Goal: Information Seeking & Learning: Check status

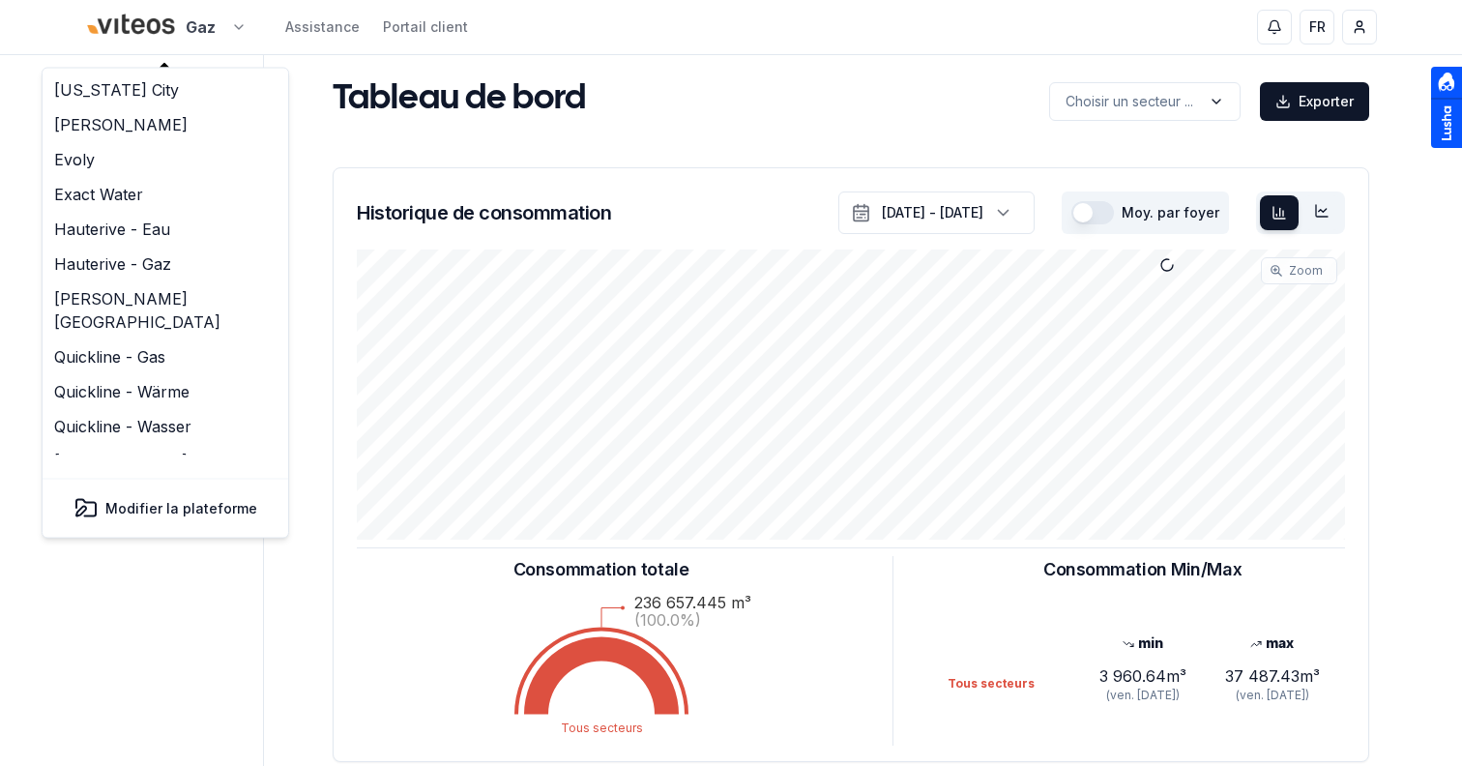
click at [146, 38] on html "Gaz Assistance Portail client FR Sami Tableau de bord Carte Utilisateurs Foyers…" at bounding box center [731, 599] width 1462 height 1198
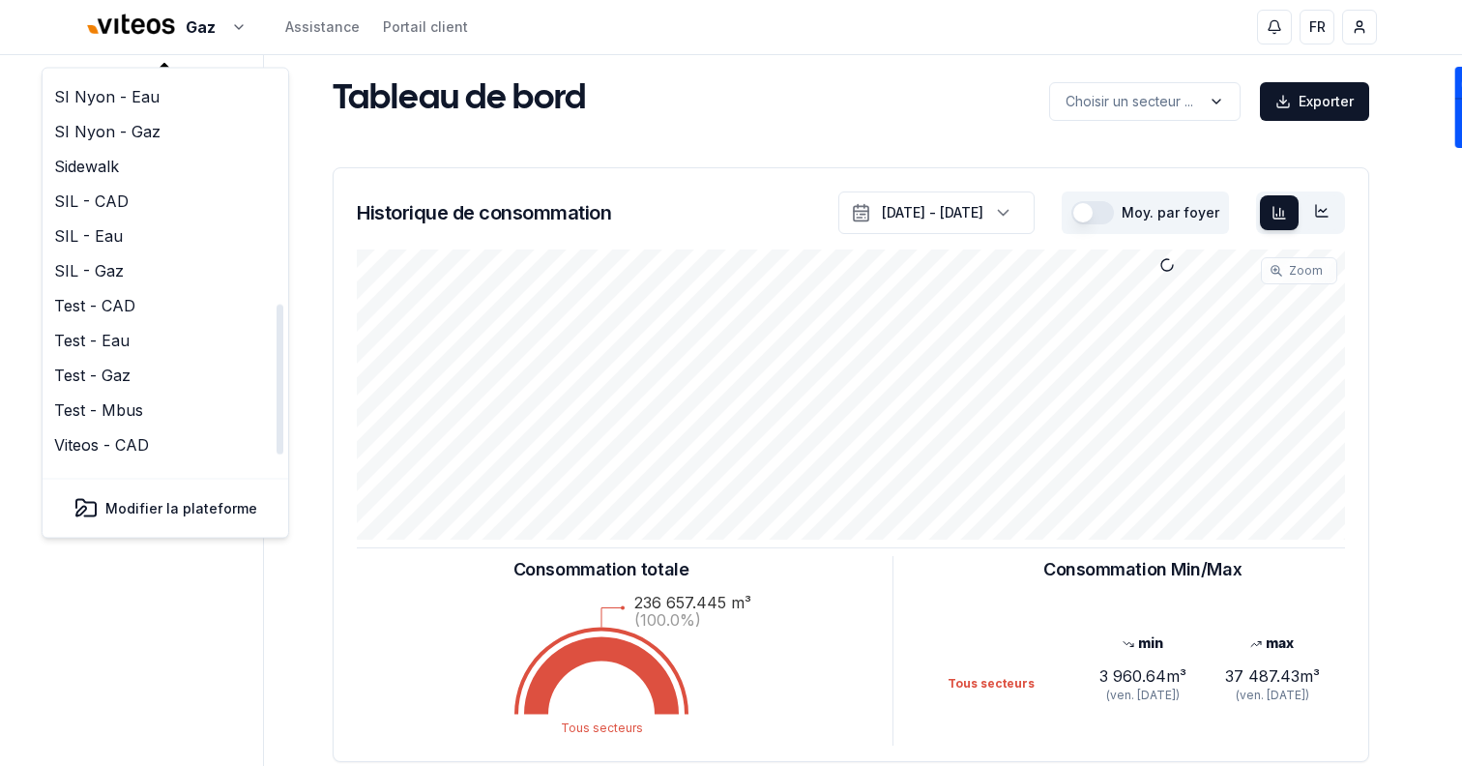
scroll to position [592, 0]
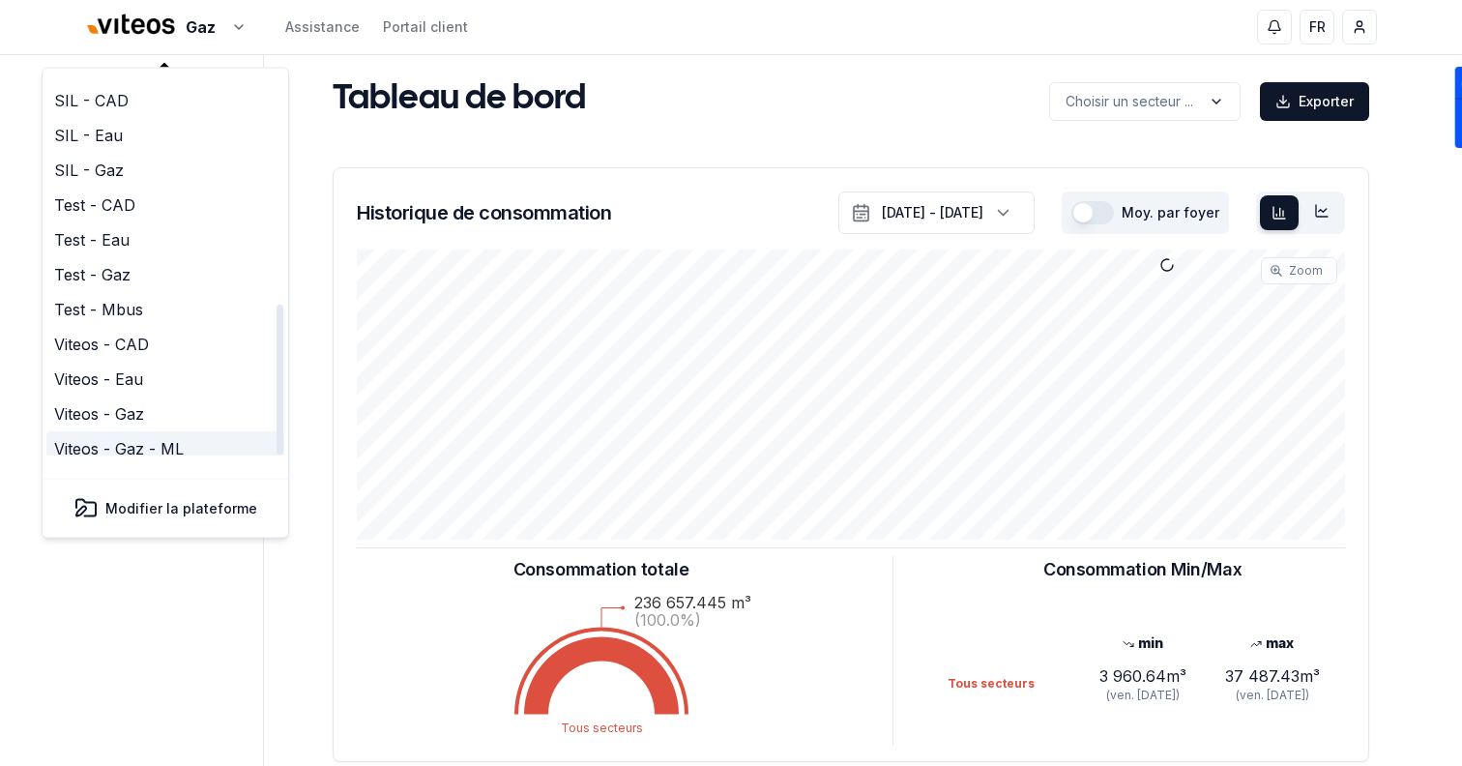
click at [188, 432] on link "Viteos - Gaz - ML" at bounding box center [165, 449] width 238 height 35
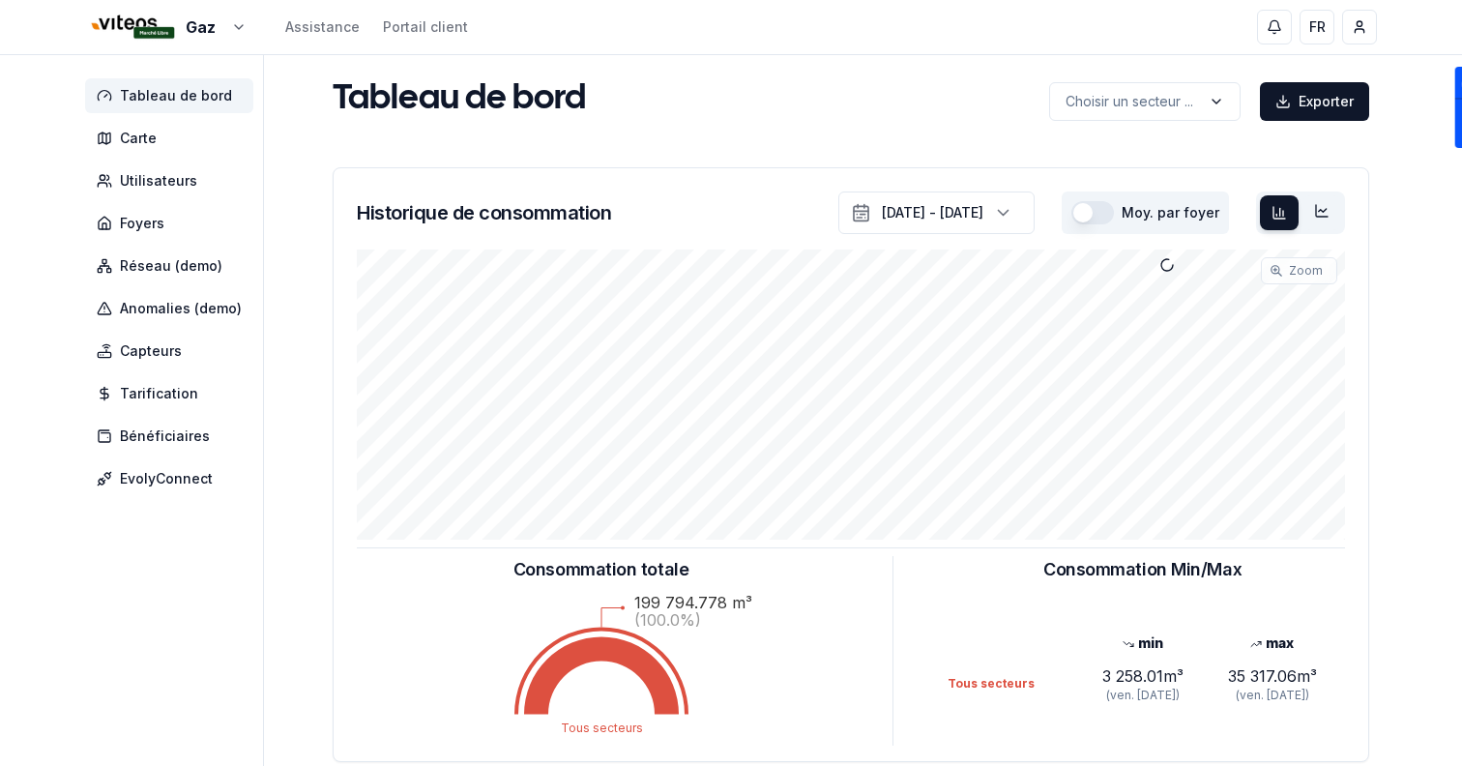
click at [1092, 211] on button "button" at bounding box center [1093, 212] width 43 height 23
click at [161, 222] on span "Foyers" at bounding box center [142, 223] width 44 height 19
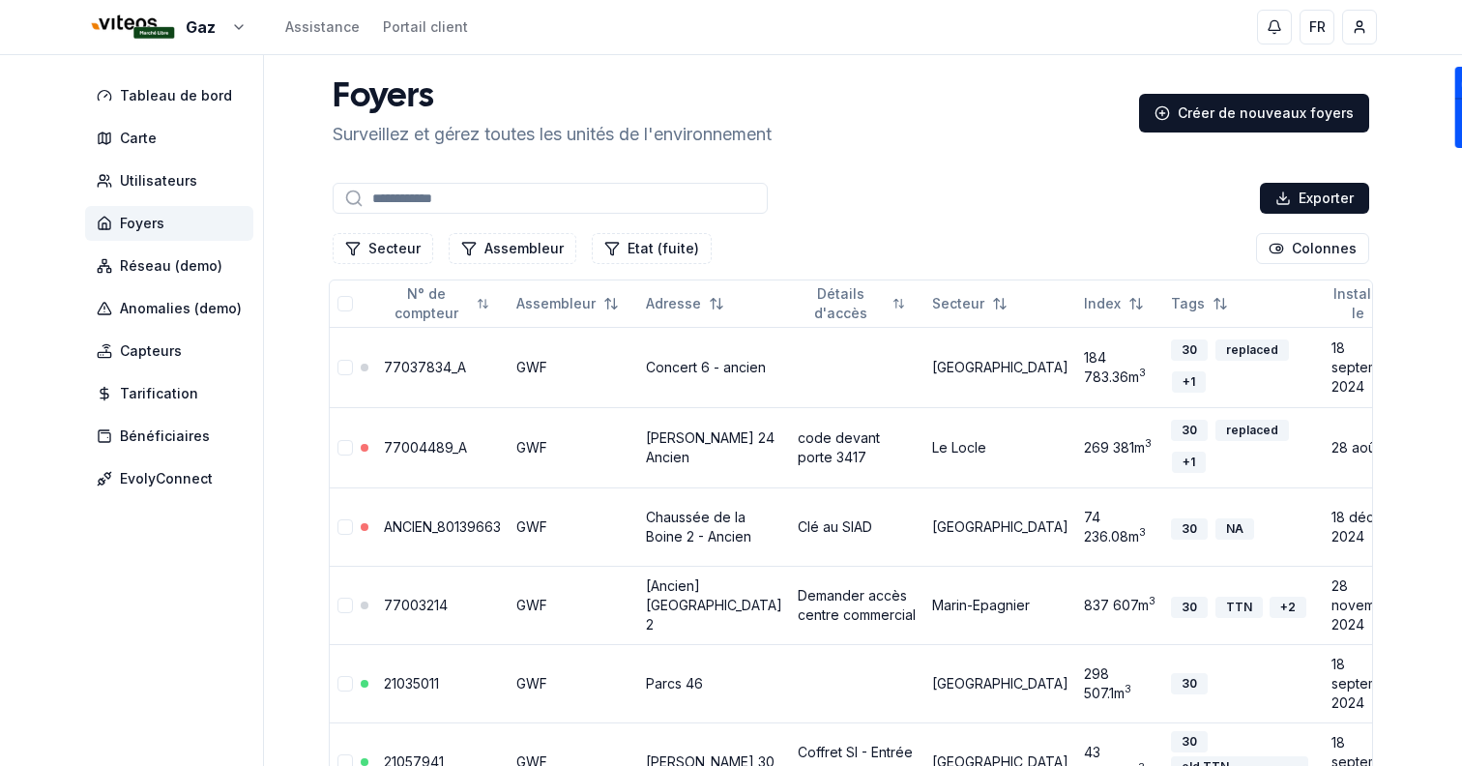
click at [534, 204] on input at bounding box center [550, 198] width 435 height 31
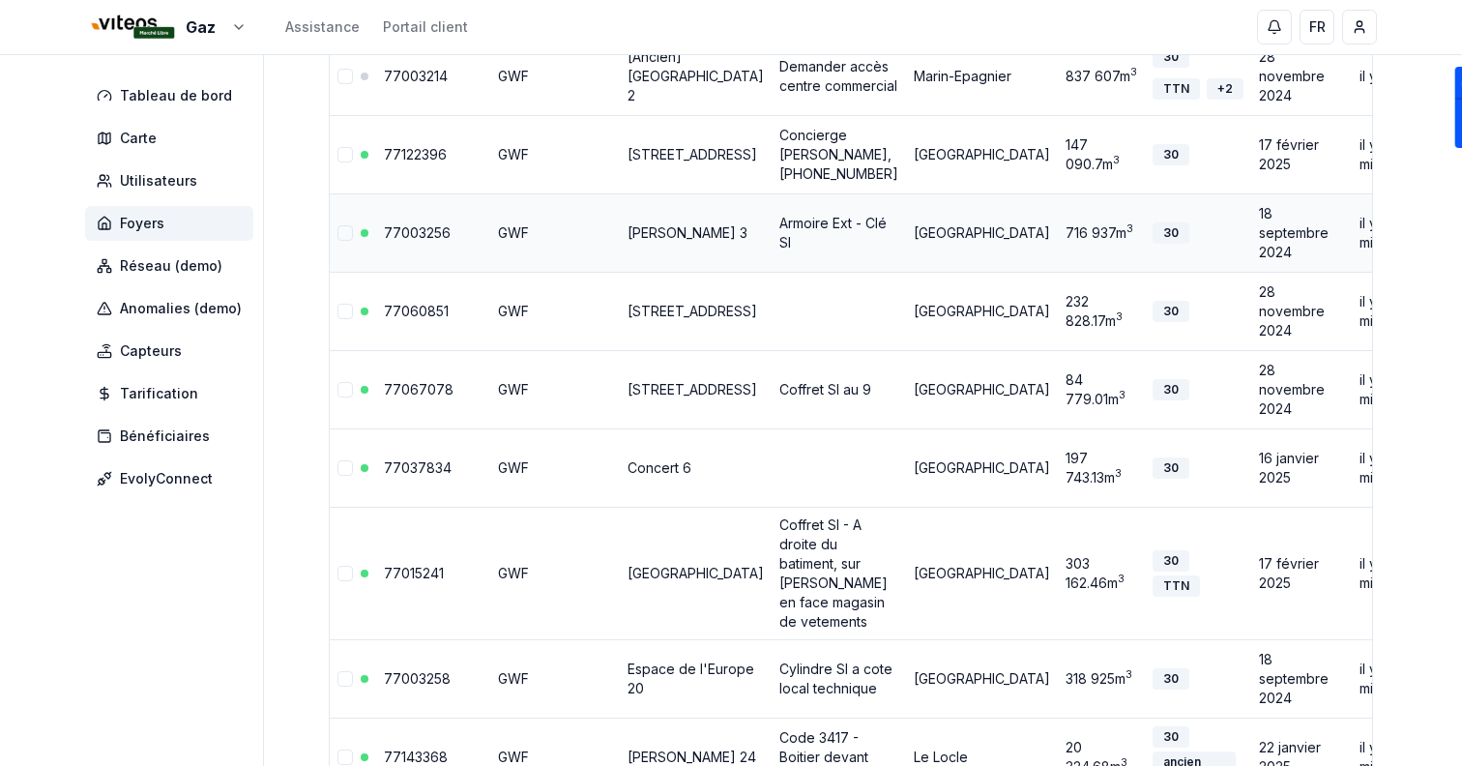
scroll to position [320, 0]
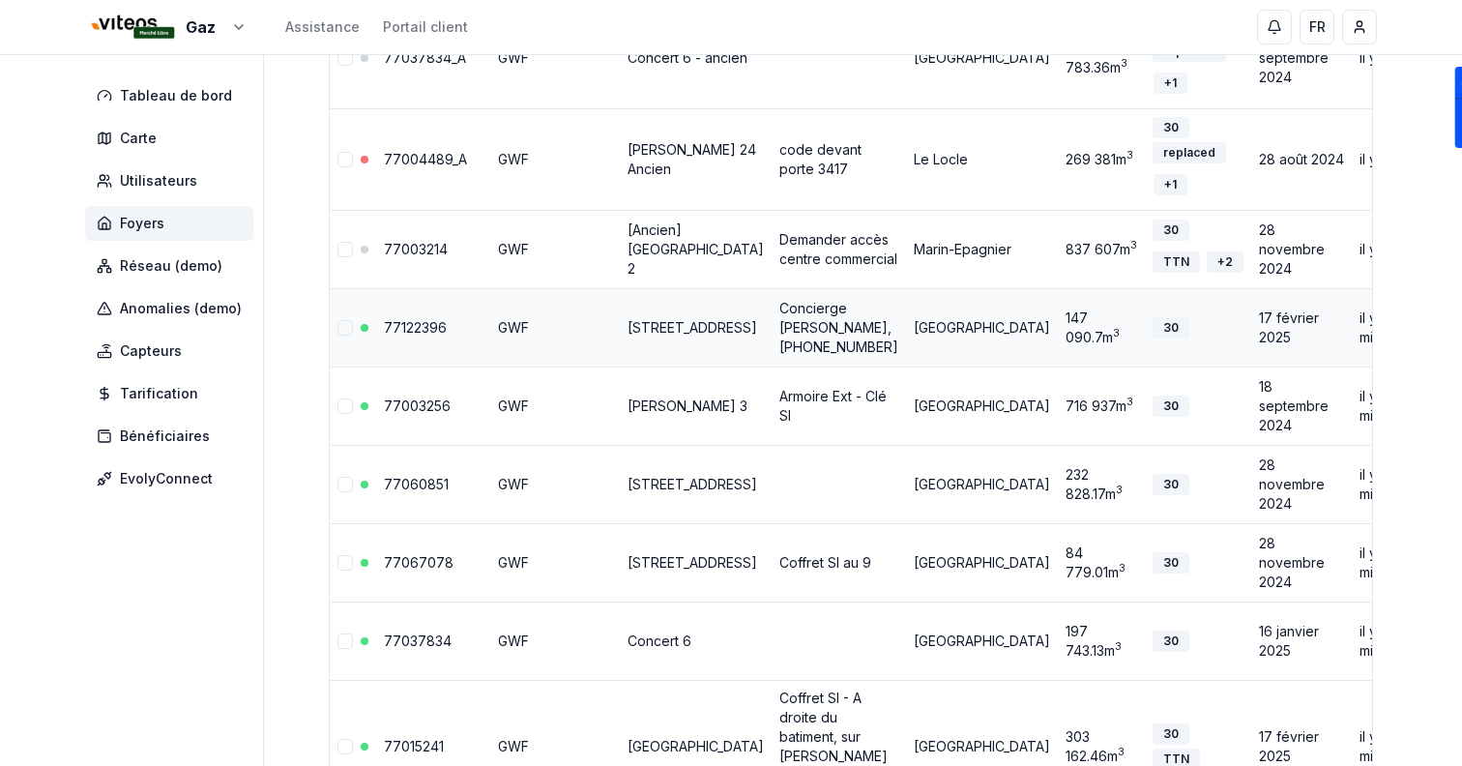
type input "**"
drag, startPoint x: 699, startPoint y: 367, endPoint x: 611, endPoint y: 348, distance: 89.9
click at [611, 348] on tr "77122396 GWF [GEOGRAPHIC_DATA] 34 Concierge [PERSON_NAME], [PHONE_NUMBER] Neuch…" at bounding box center [960, 327] width 1260 height 78
click at [906, 367] on td "[GEOGRAPHIC_DATA]" at bounding box center [982, 327] width 152 height 78
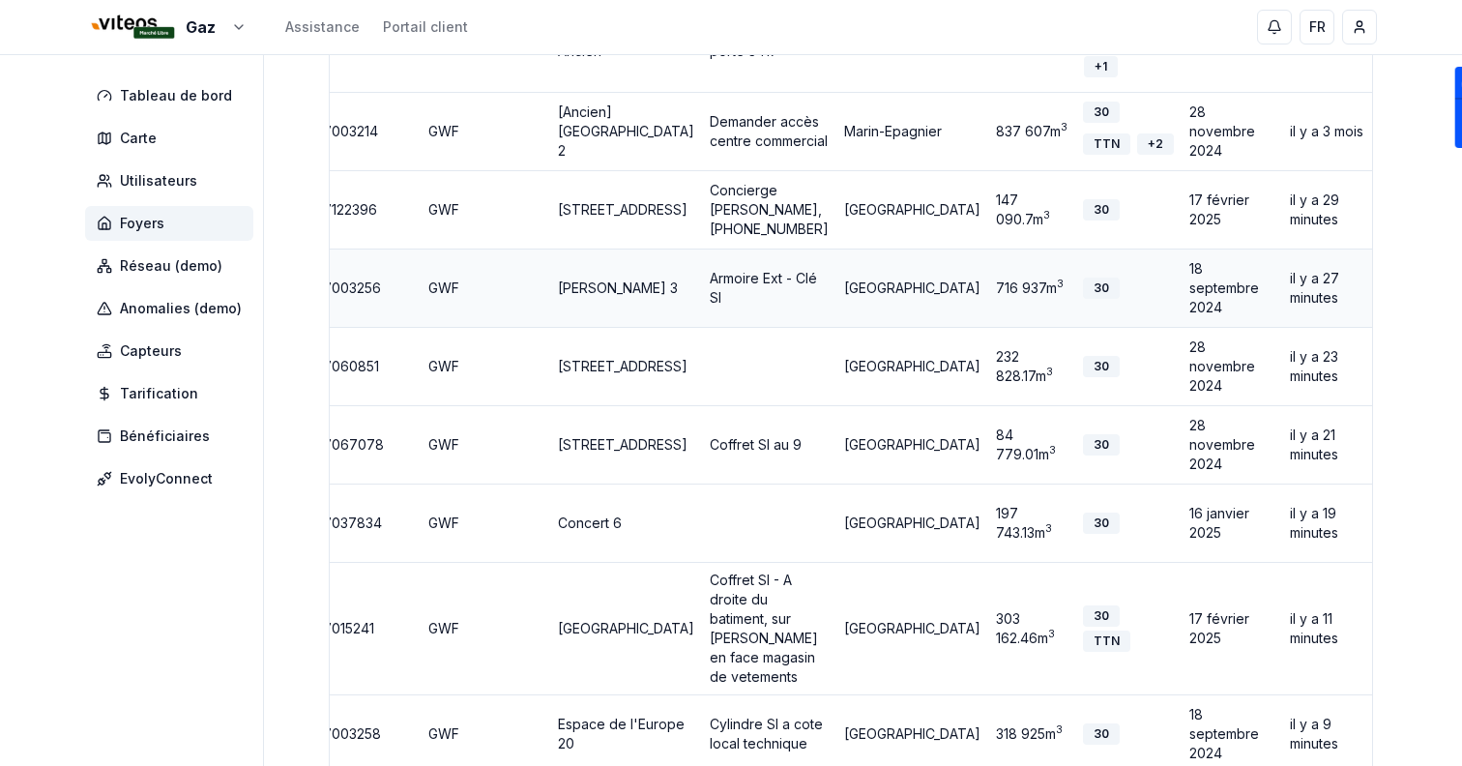
scroll to position [0, 0]
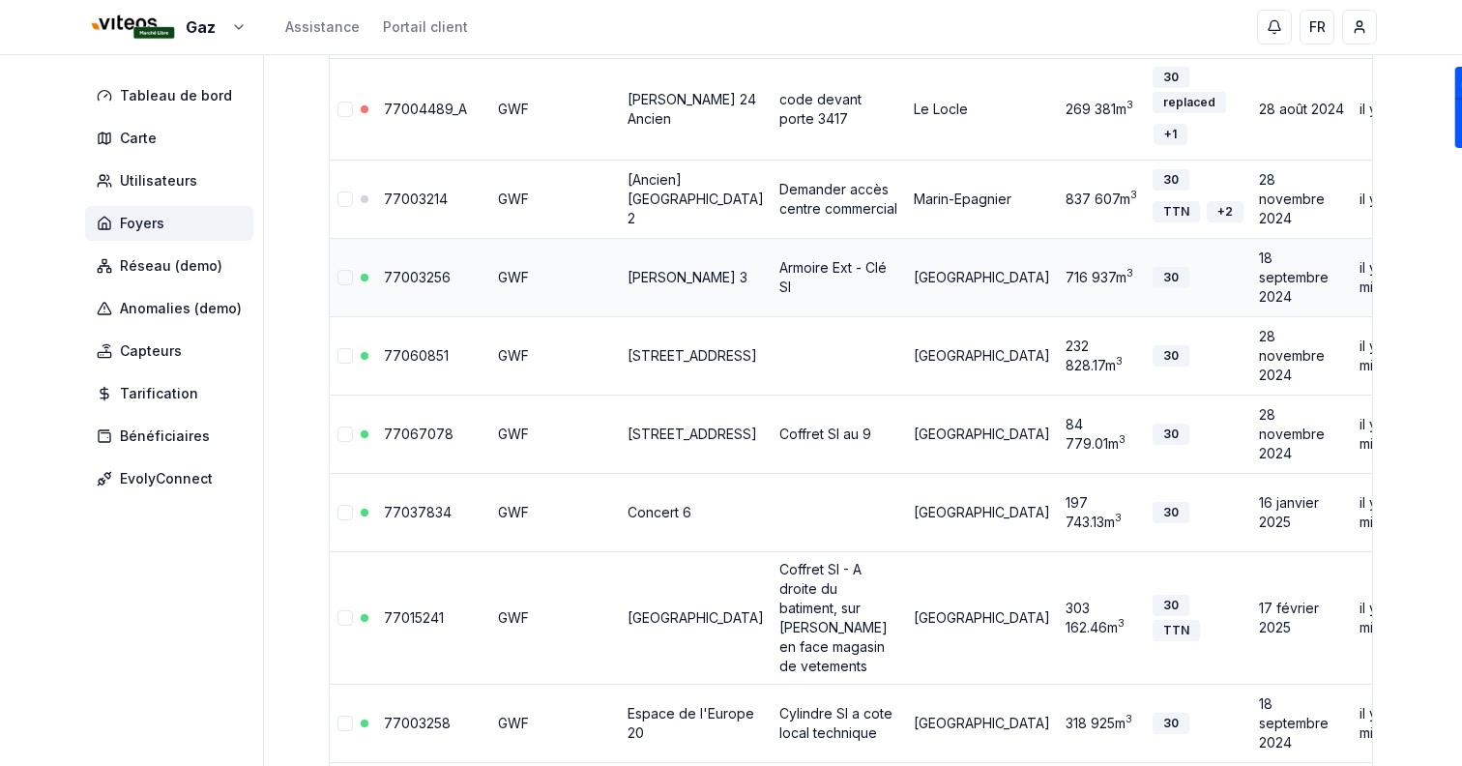
click at [431, 285] on link "77003256" at bounding box center [417, 277] width 67 height 16
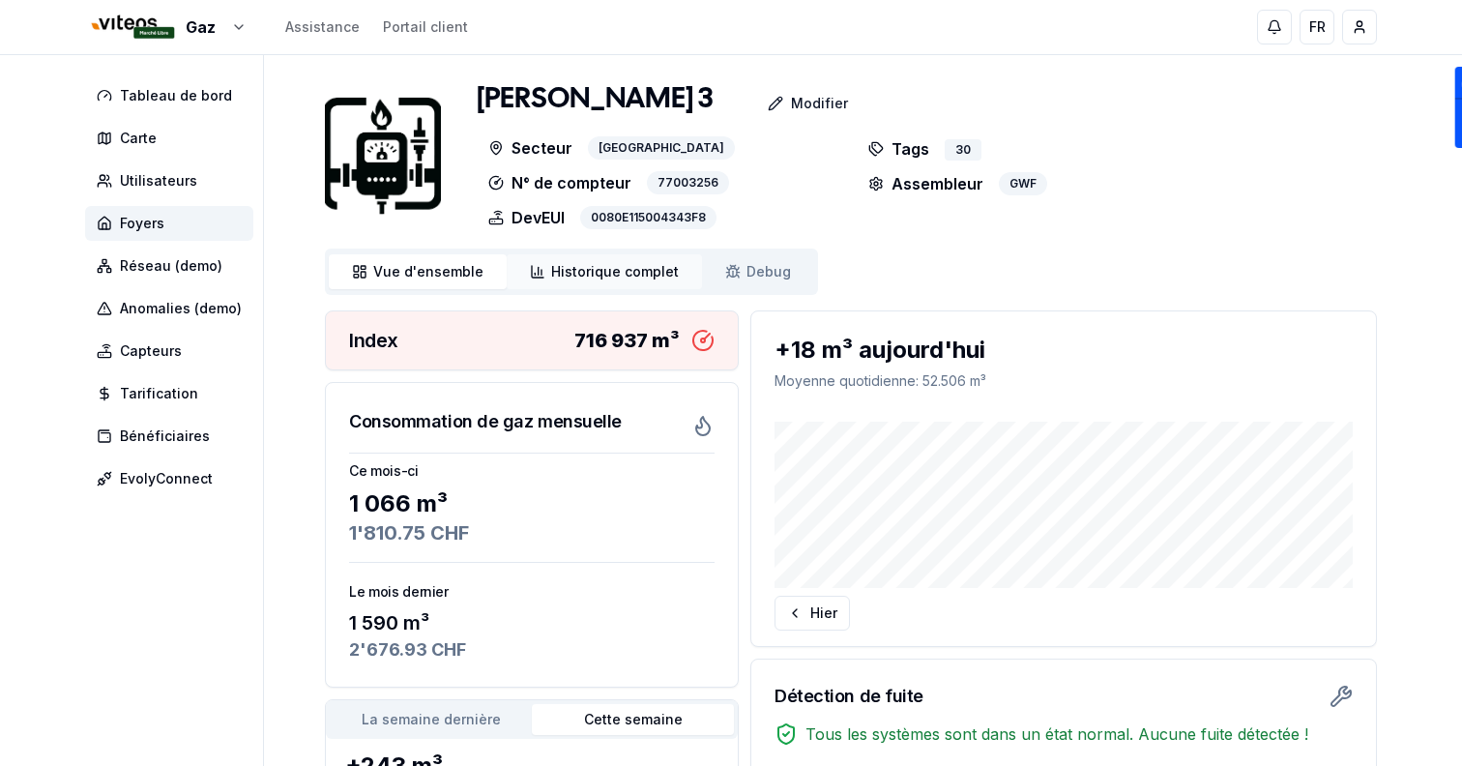
click at [584, 255] on link "Historique complet Historique" at bounding box center [604, 271] width 195 height 35
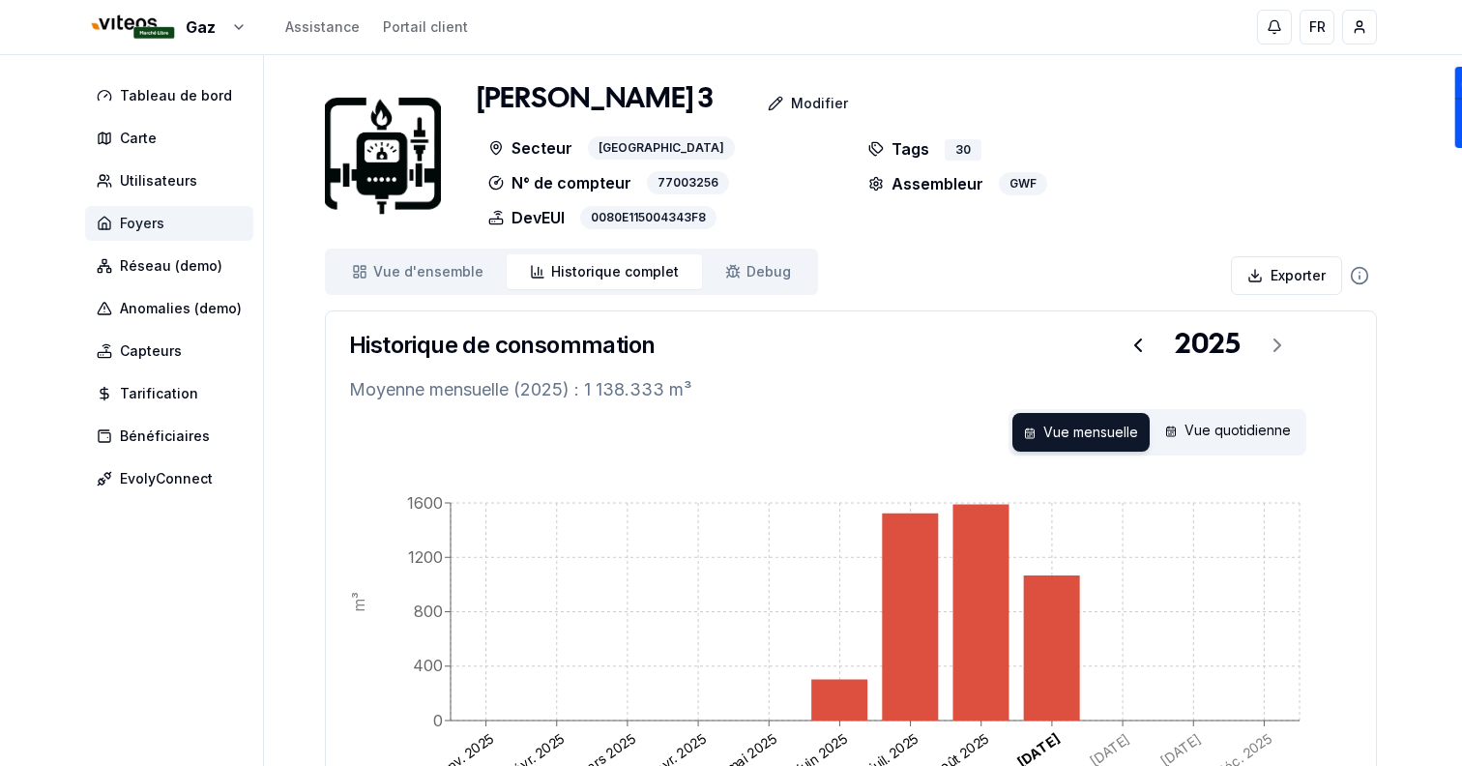
click at [191, 215] on span "Foyers" at bounding box center [169, 223] width 168 height 35
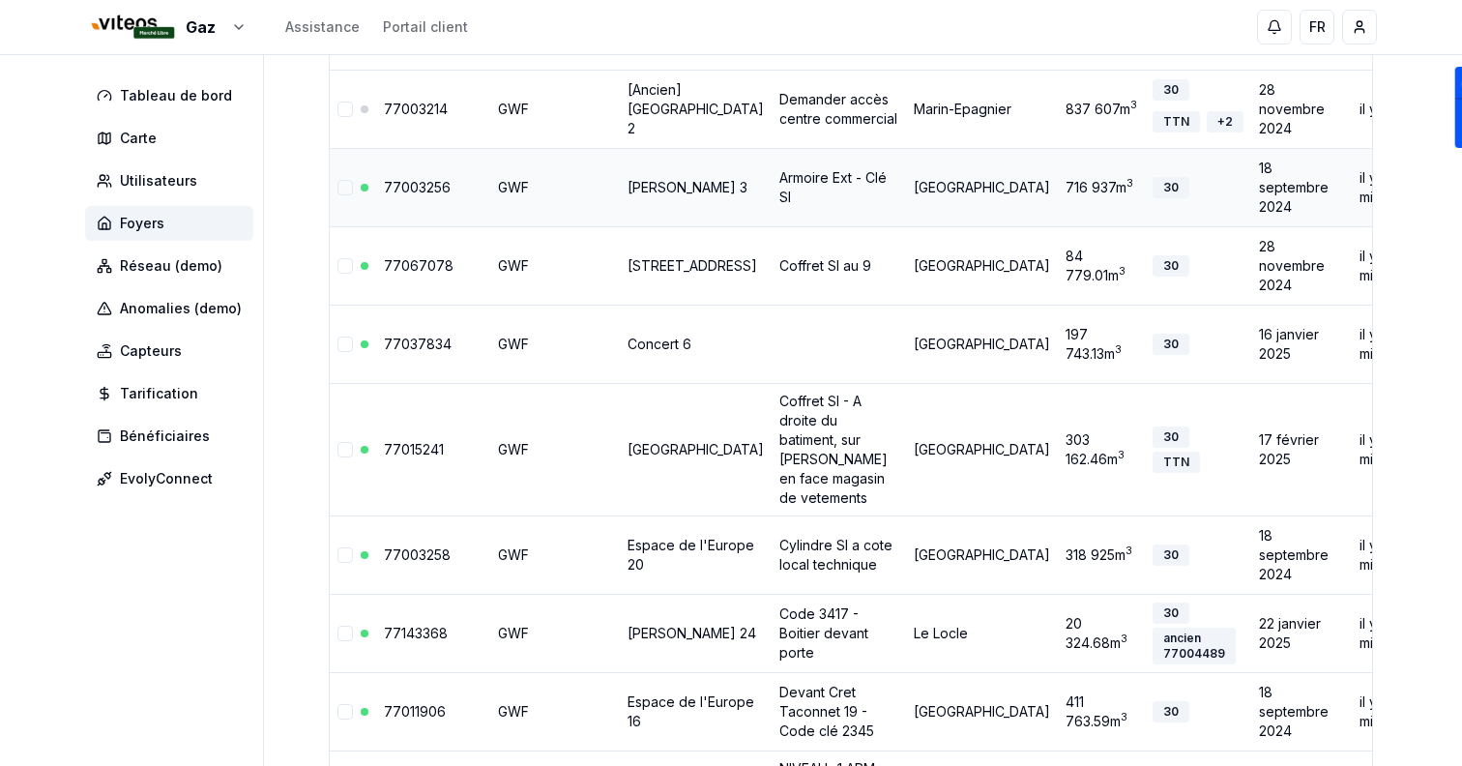
click at [663, 195] on link "[PERSON_NAME] 3" at bounding box center [688, 187] width 120 height 16
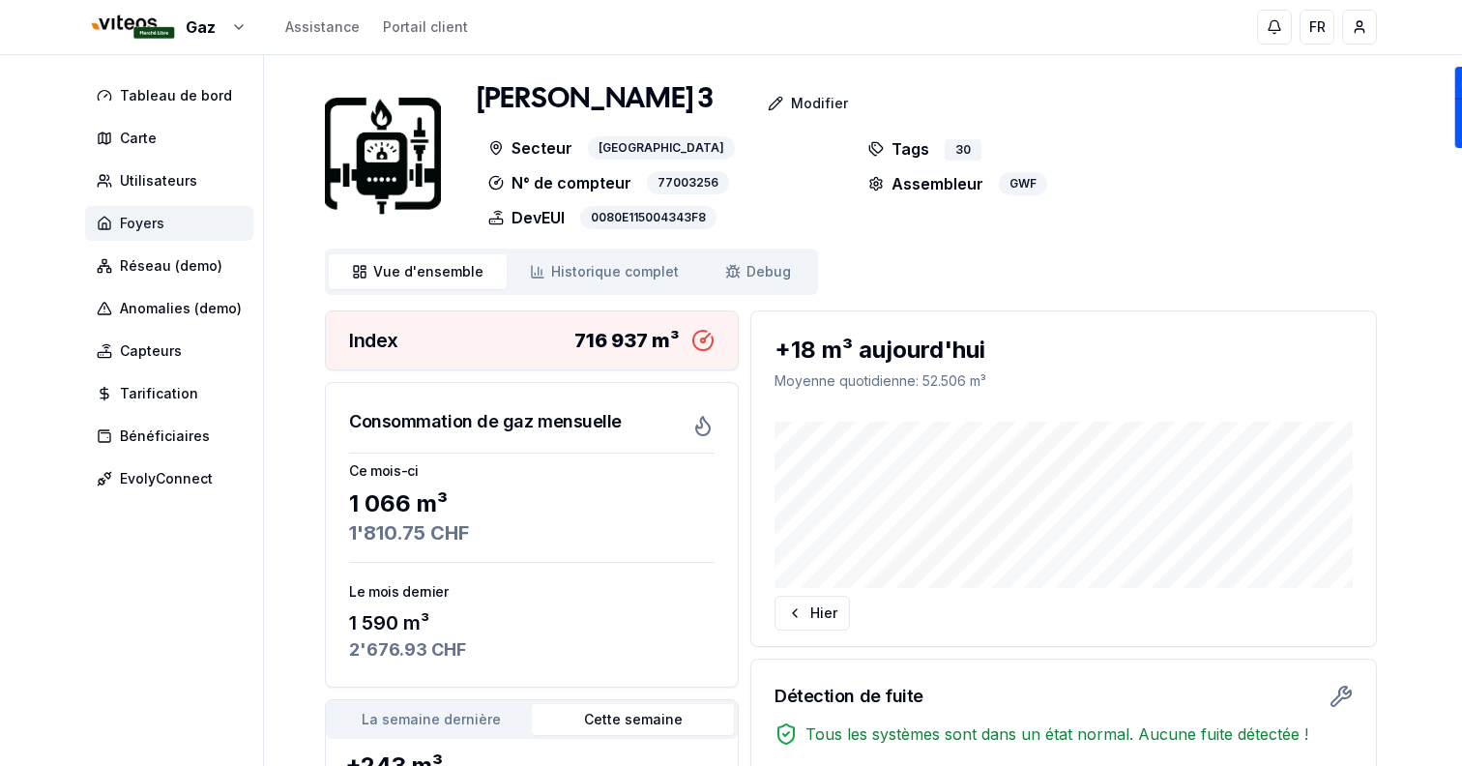
click at [228, 215] on span "Foyers" at bounding box center [169, 223] width 168 height 35
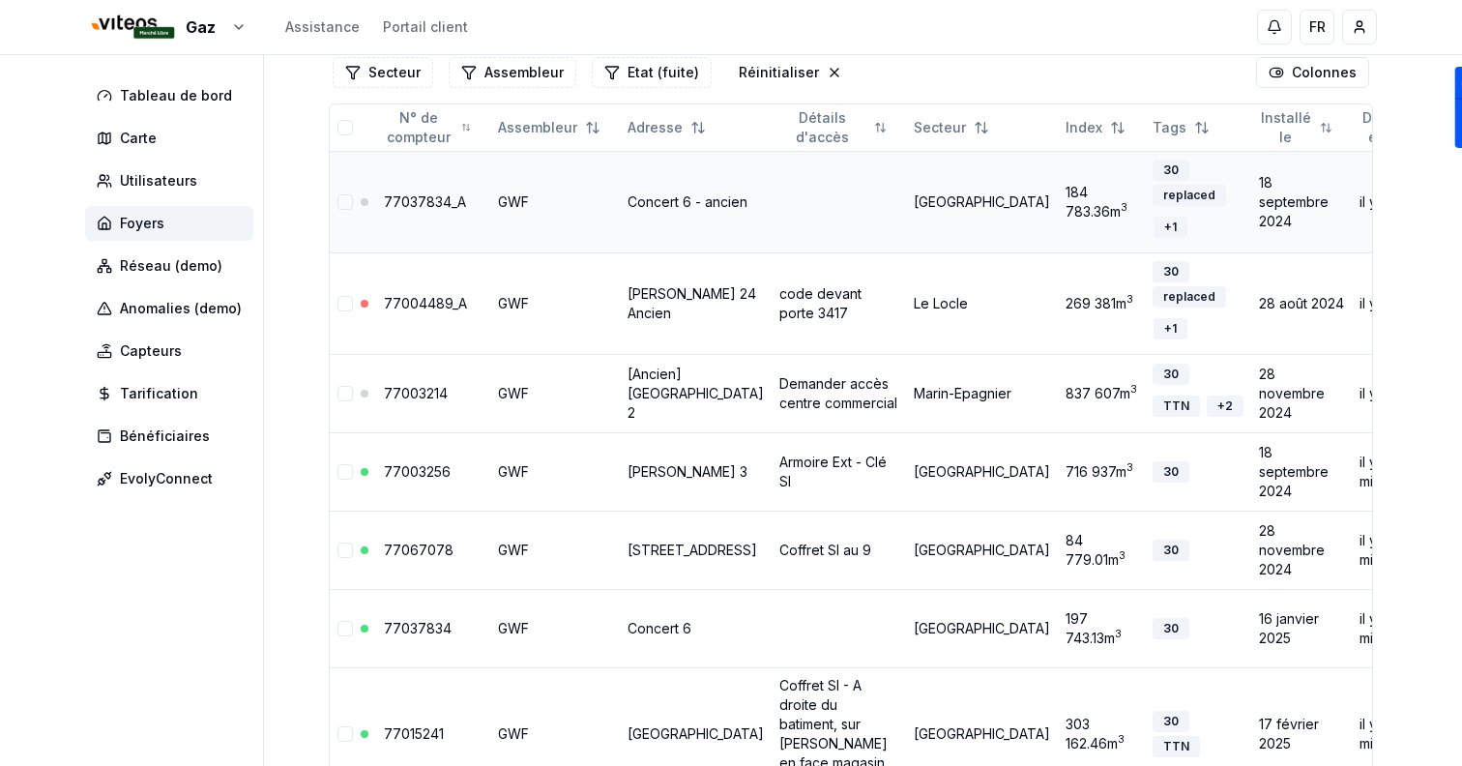
scroll to position [226, 0]
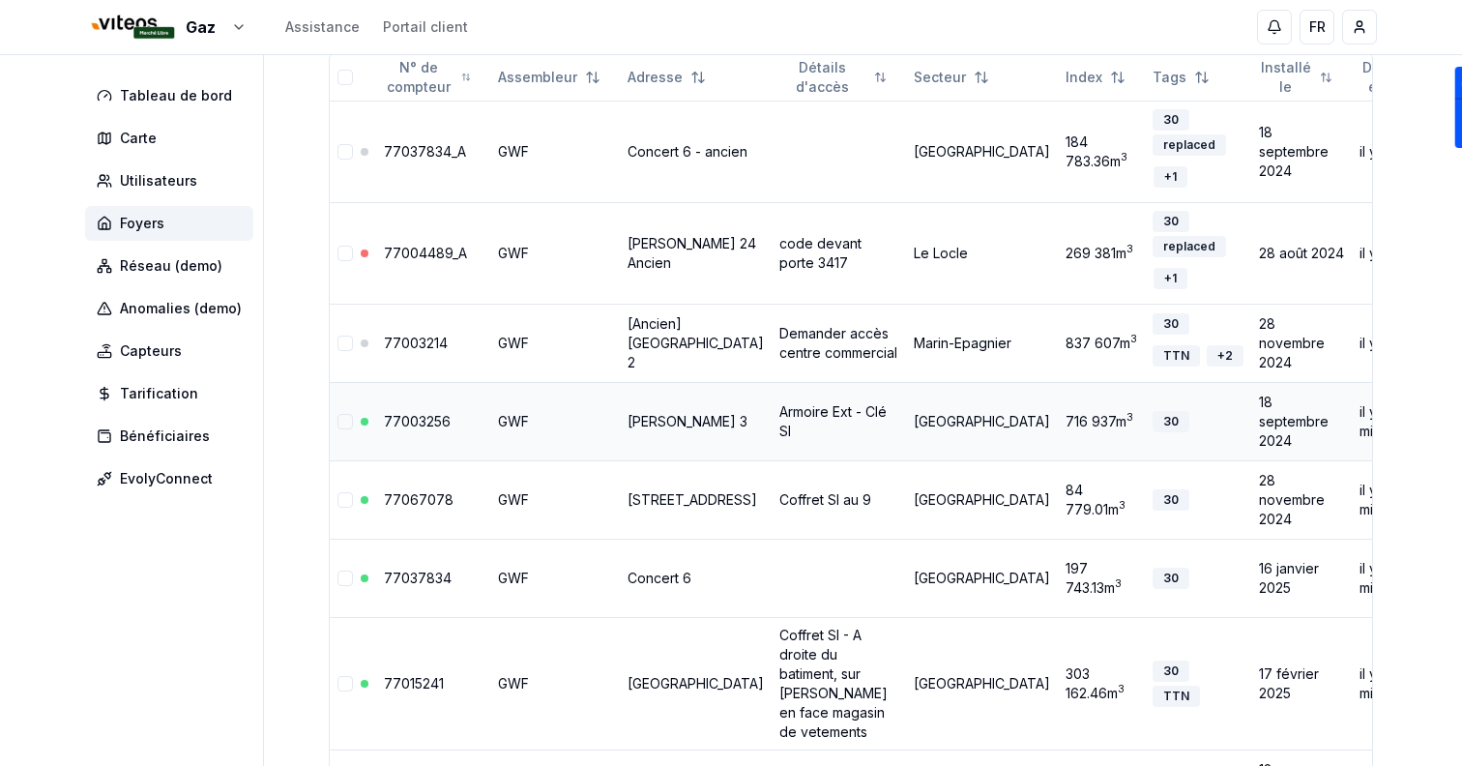
click at [683, 417] on td "[PERSON_NAME] 3" at bounding box center [696, 421] width 152 height 78
click at [682, 423] on link "[PERSON_NAME] 3" at bounding box center [688, 421] width 120 height 16
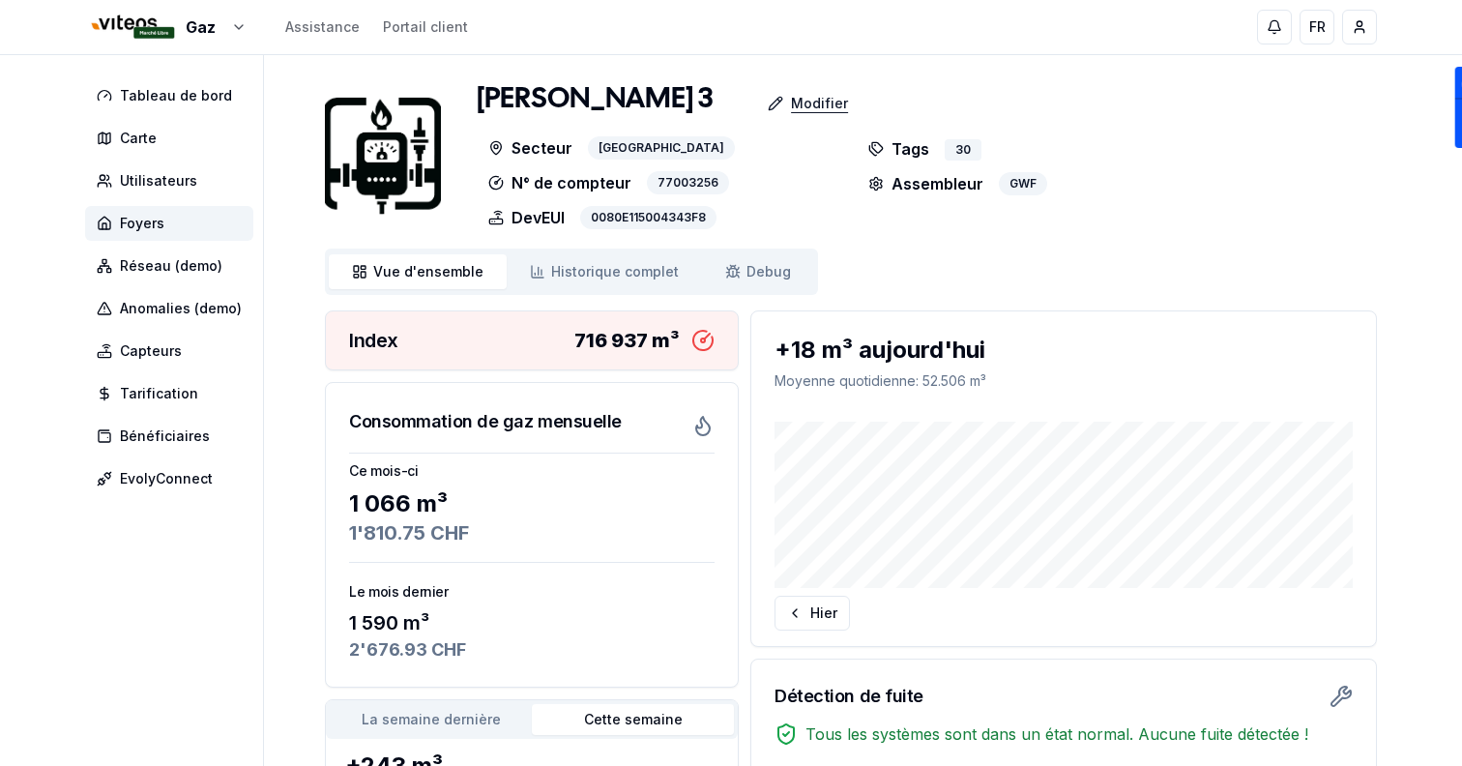
click at [770, 91] on div "Modifier" at bounding box center [807, 103] width 111 height 39
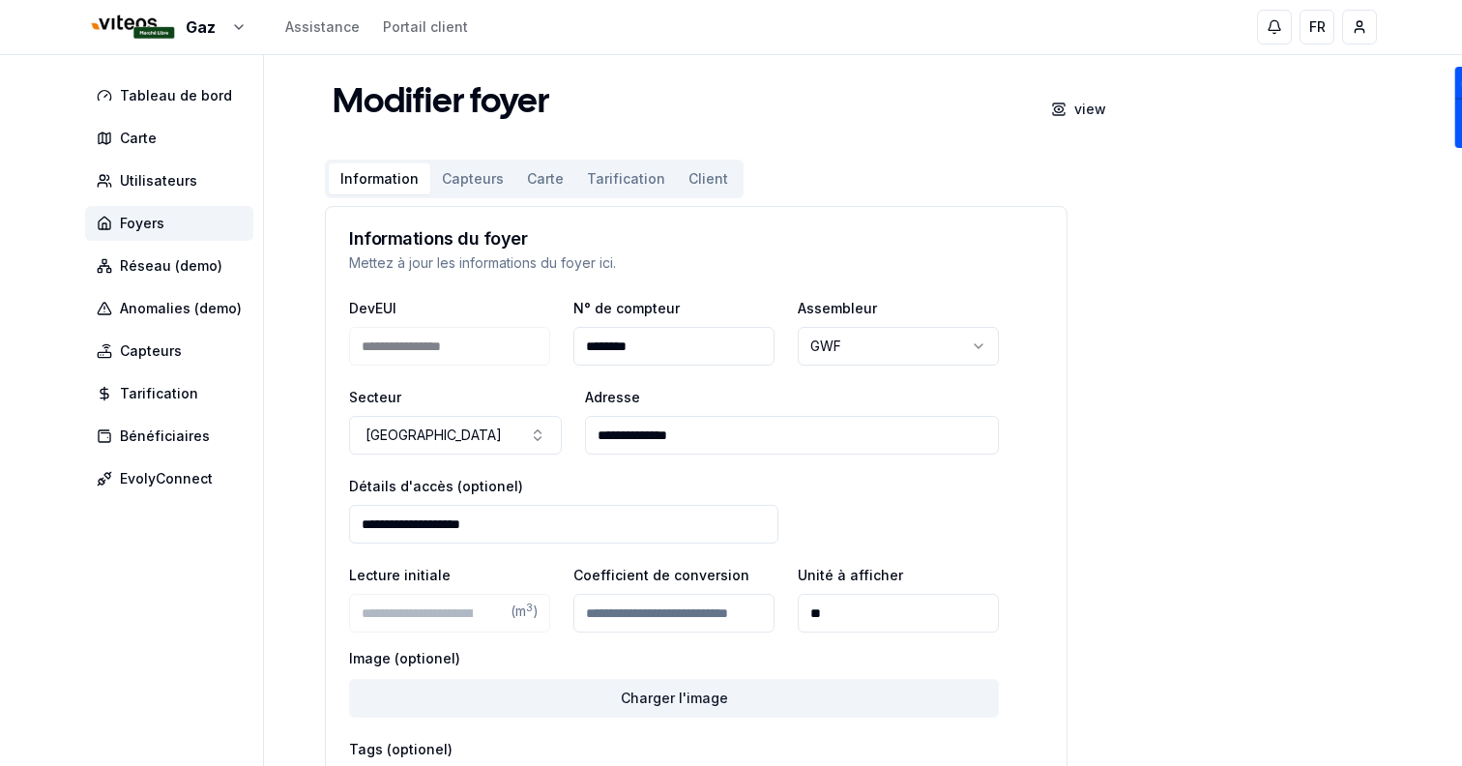
click at [471, 188] on button "Capteurs" at bounding box center [472, 178] width 85 height 31
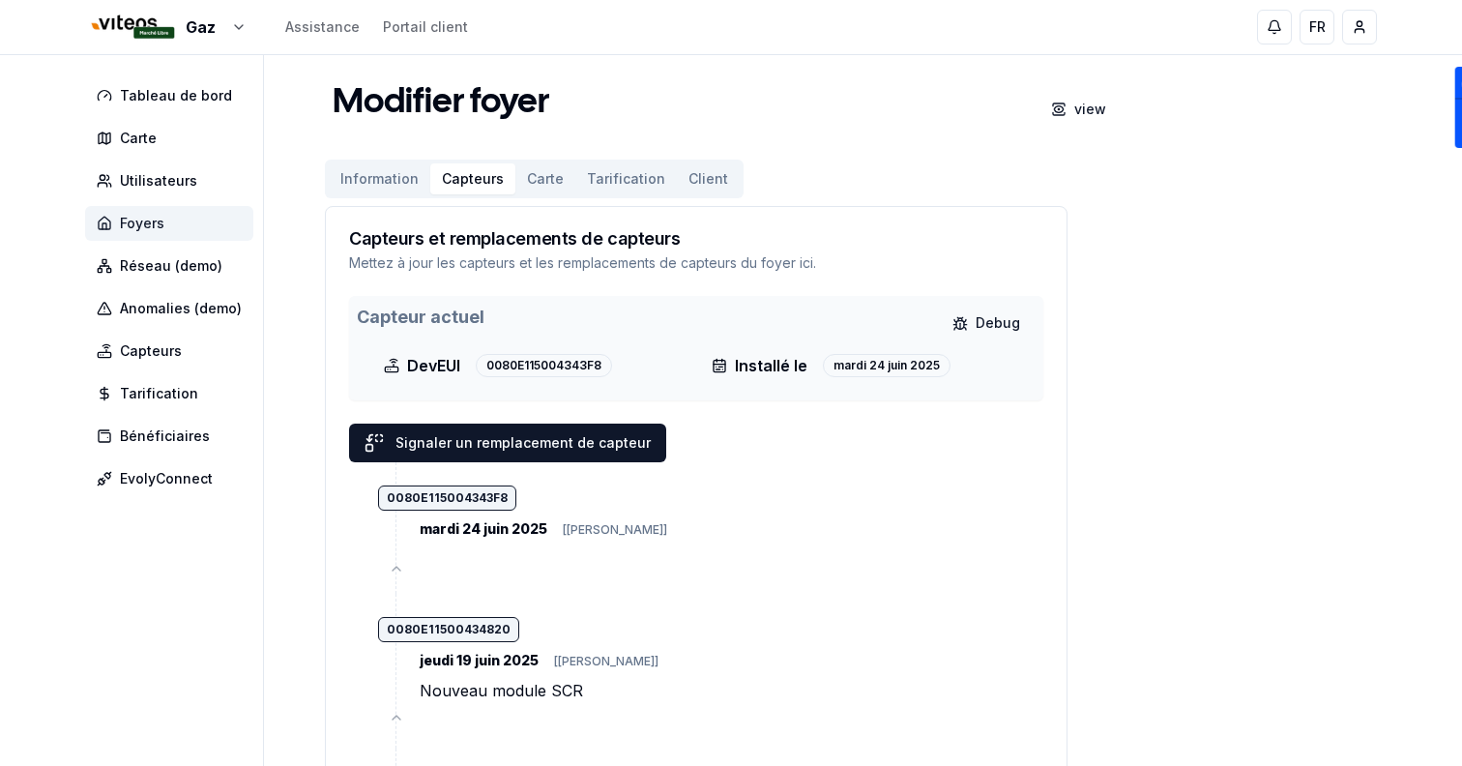
click at [202, 215] on span "Foyers" at bounding box center [169, 223] width 168 height 35
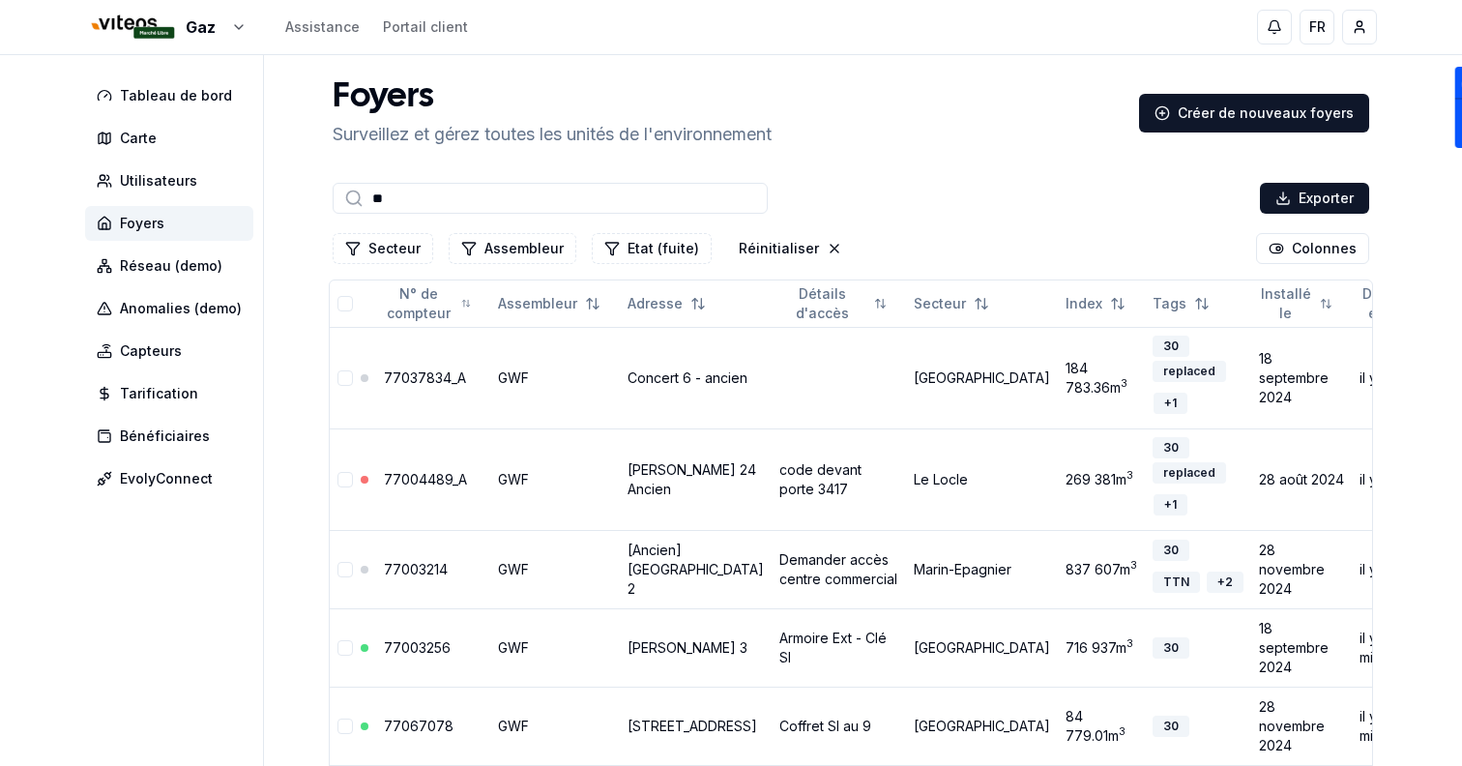
click at [462, 206] on input "**" at bounding box center [550, 198] width 435 height 31
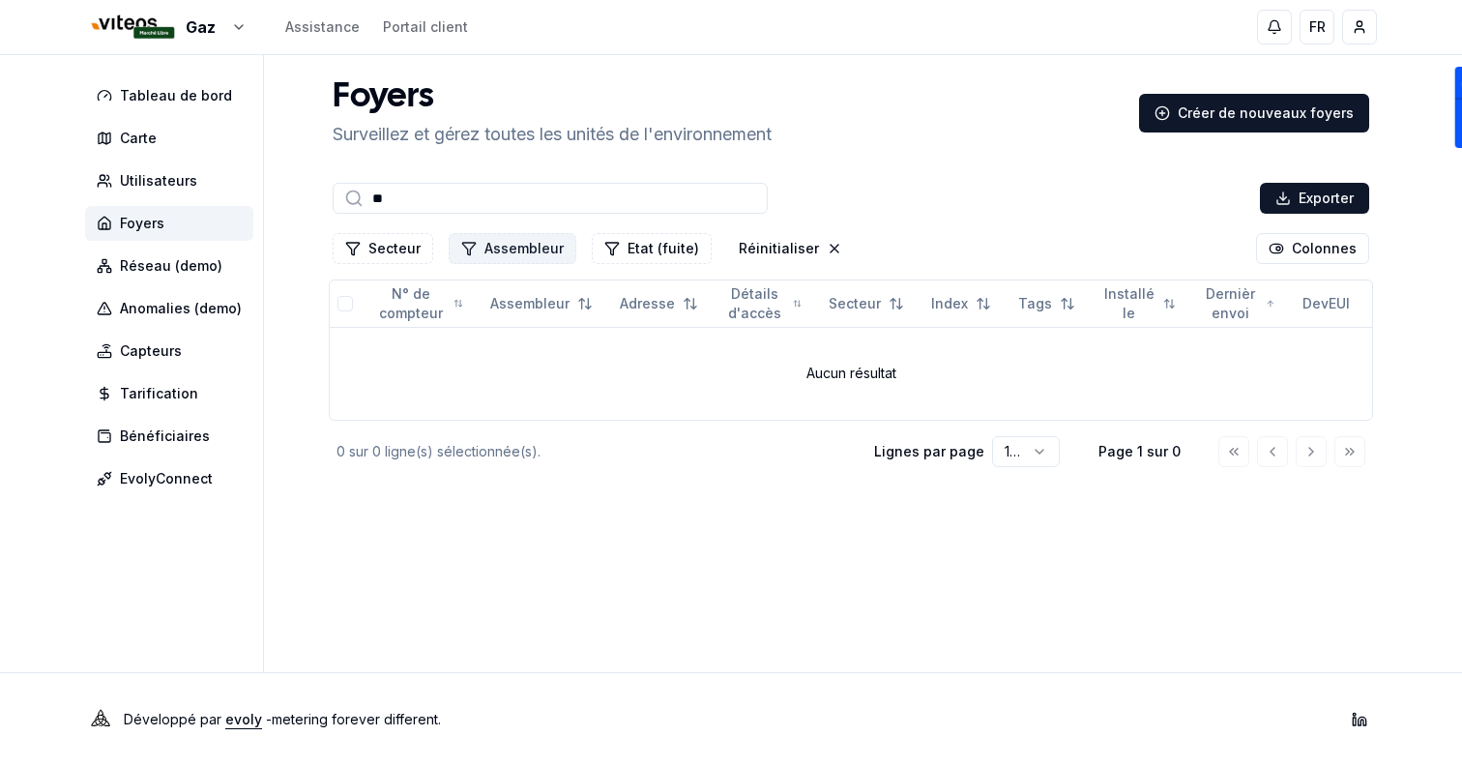
type input "*"
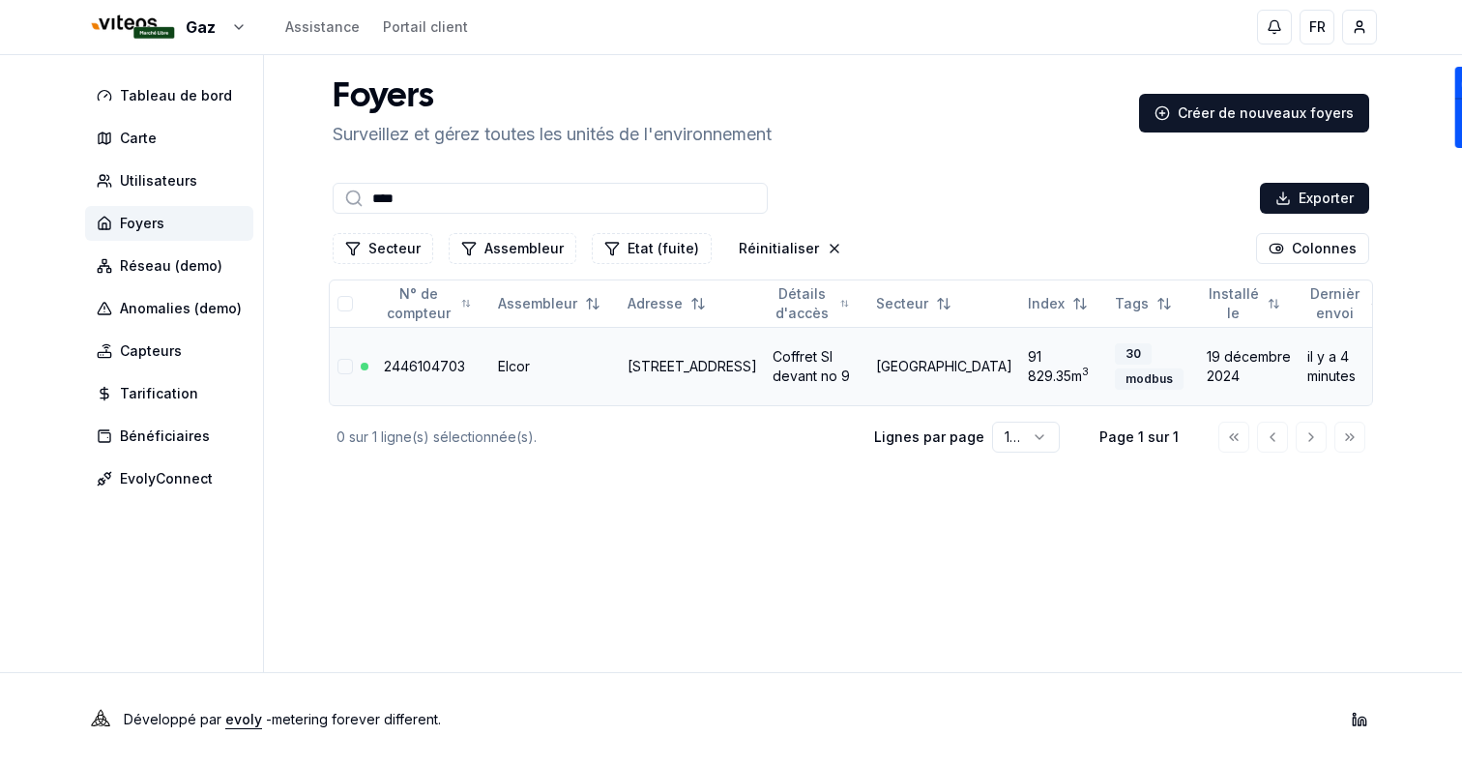
type input "****"
click at [433, 374] on link "2446104703" at bounding box center [424, 366] width 81 height 16
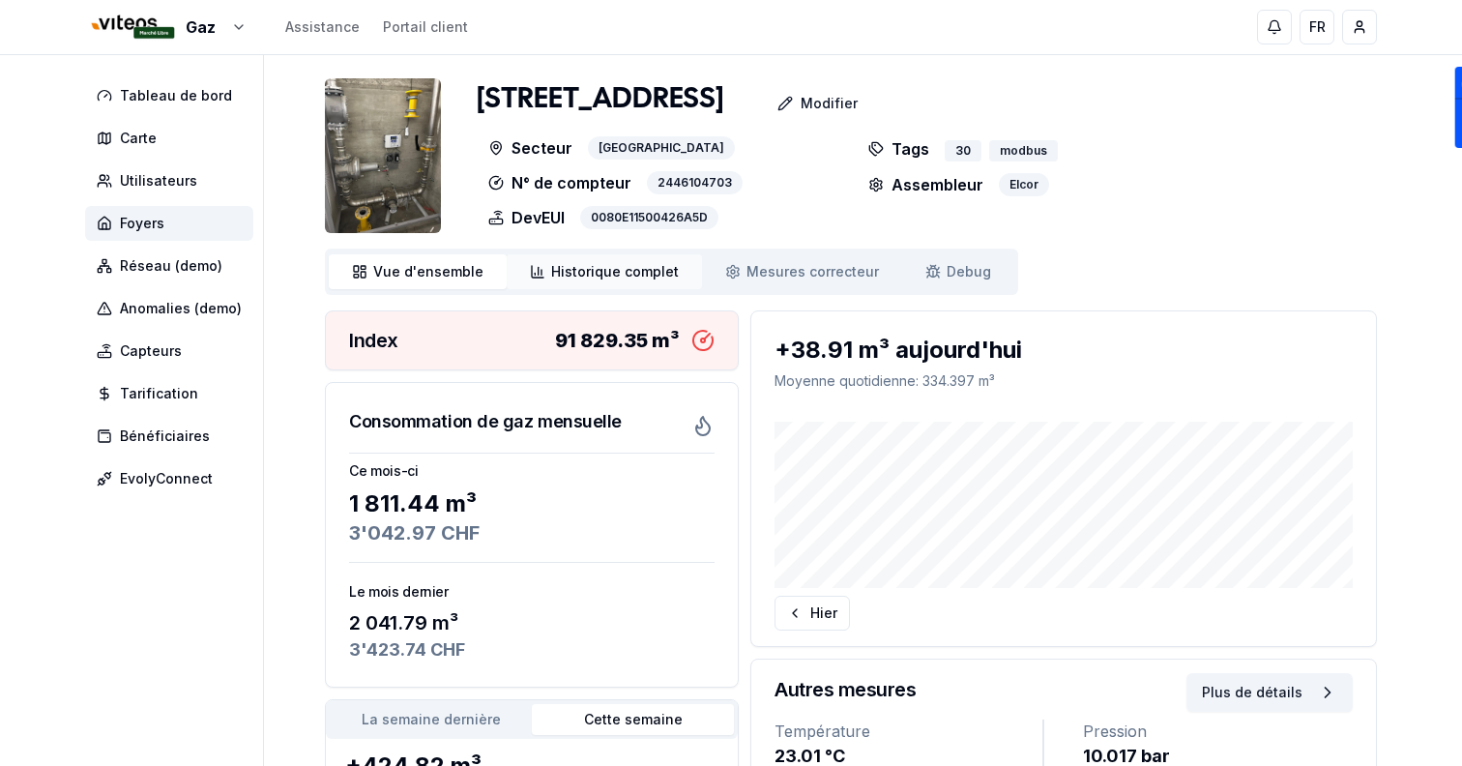
click at [606, 254] on link "Historique complet Historique" at bounding box center [604, 271] width 195 height 35
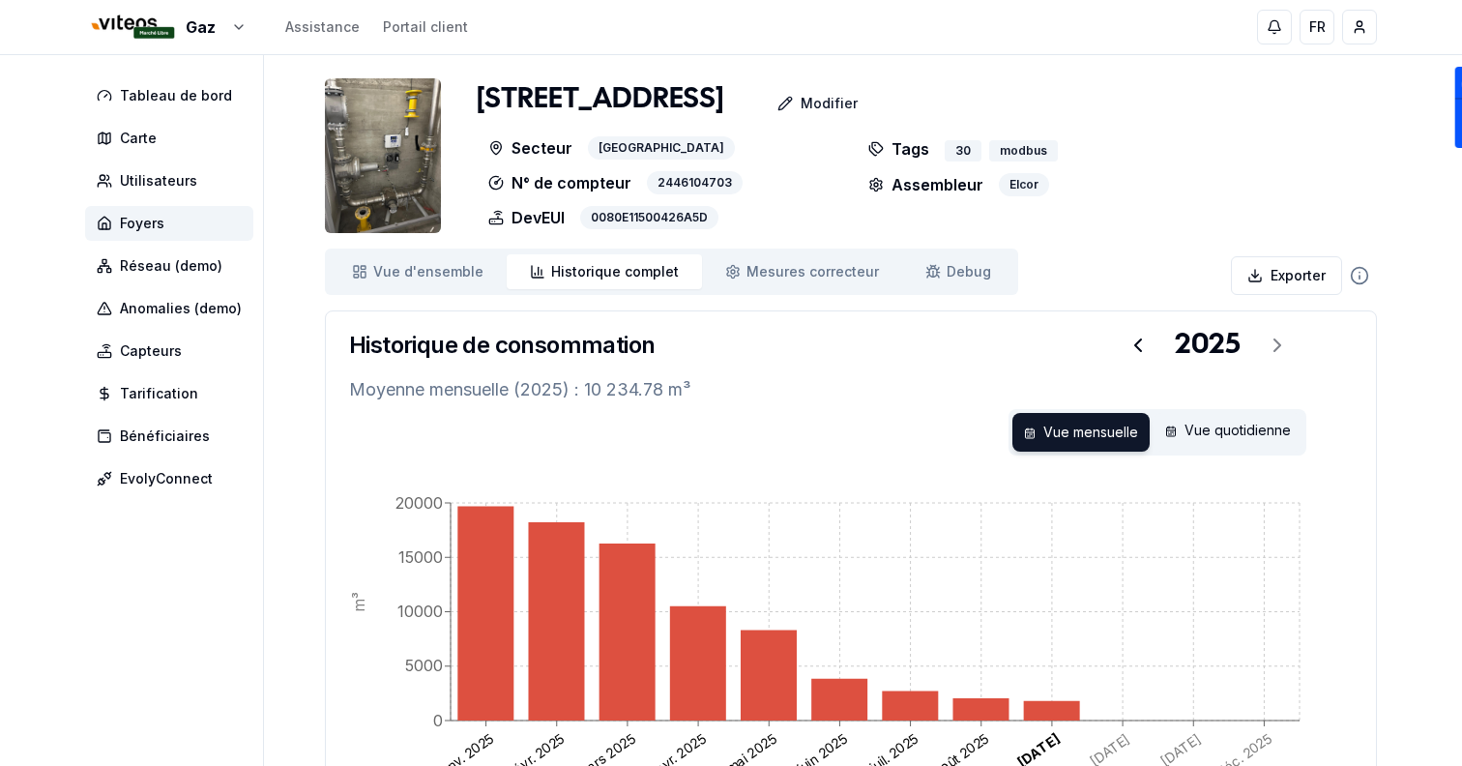
scroll to position [241, 0]
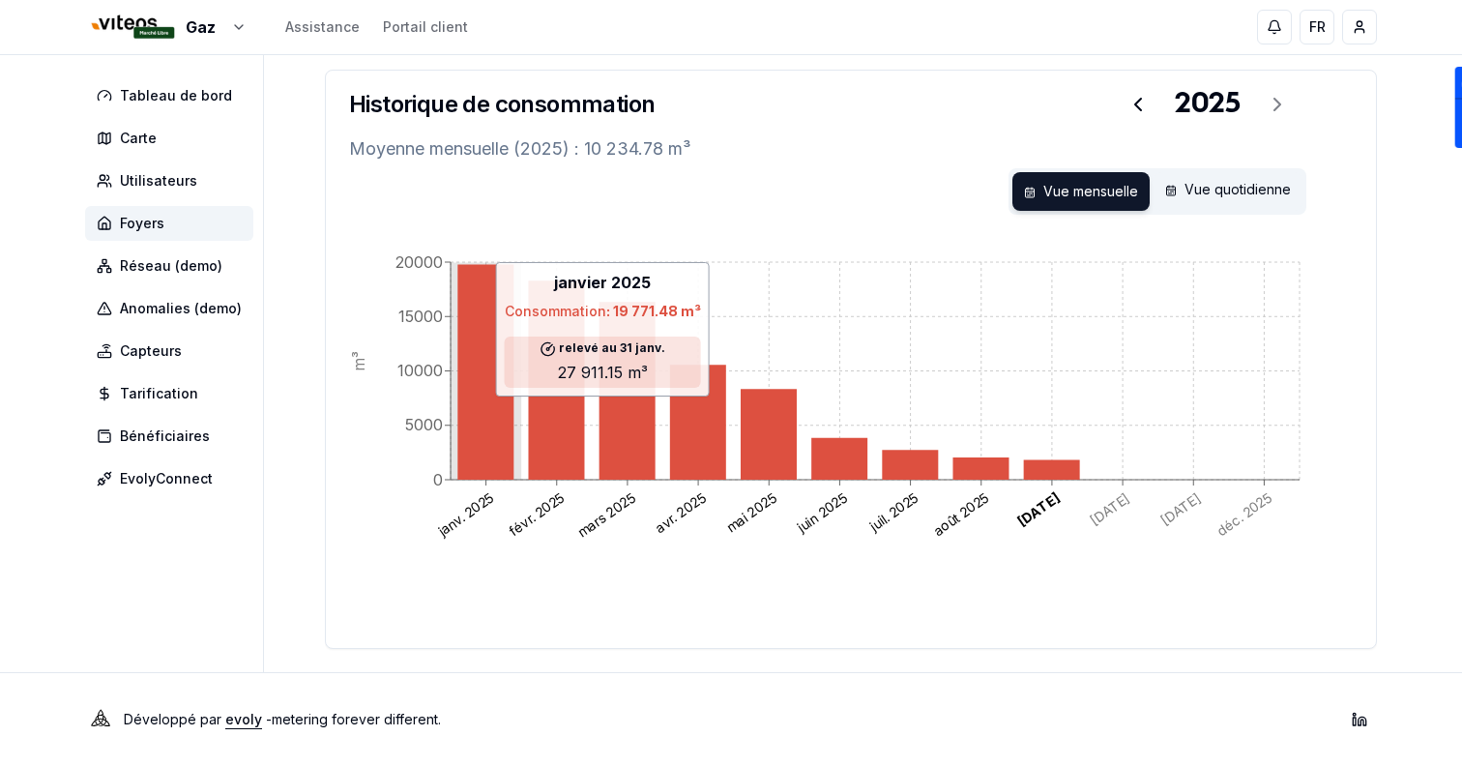
click at [494, 338] on icon at bounding box center [485, 372] width 56 height 215
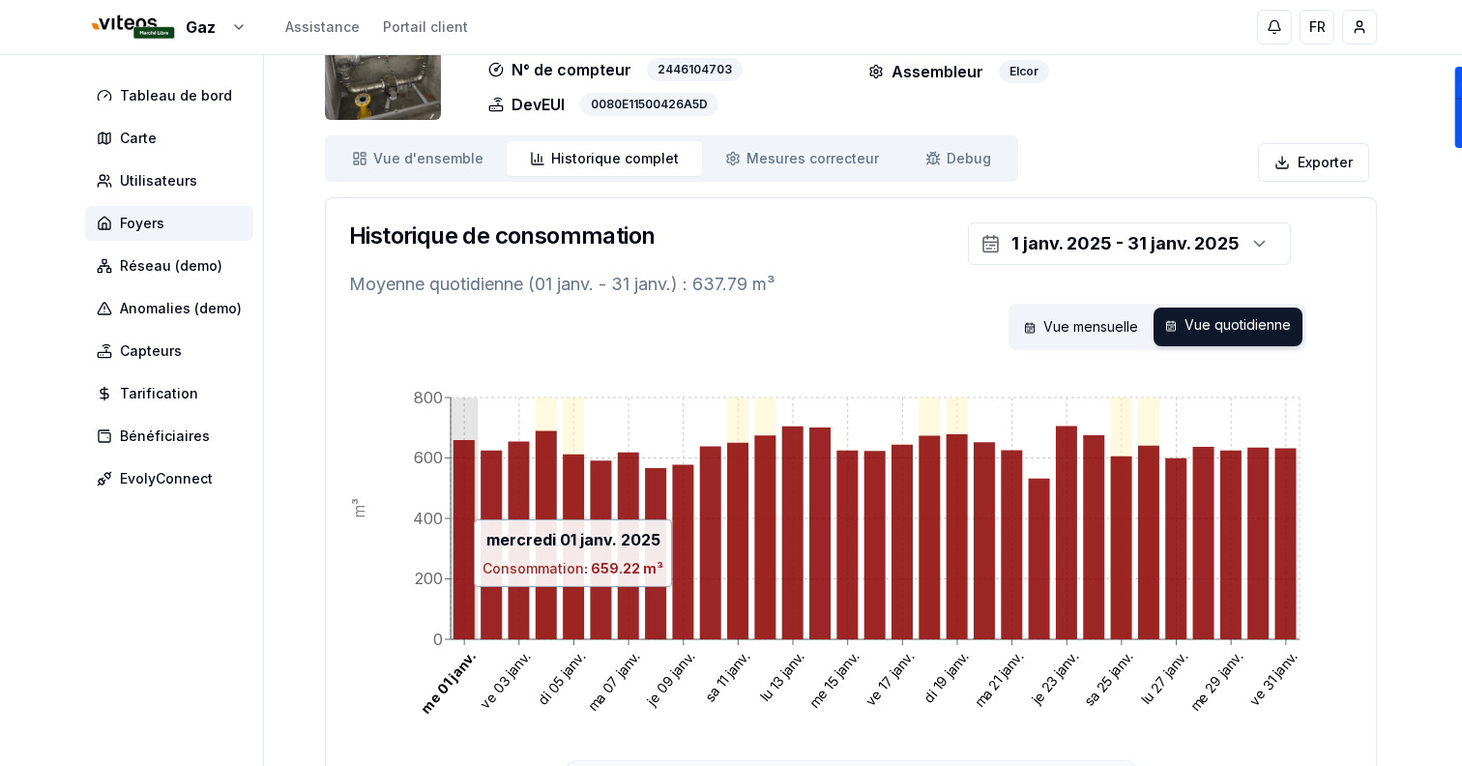
scroll to position [0, 0]
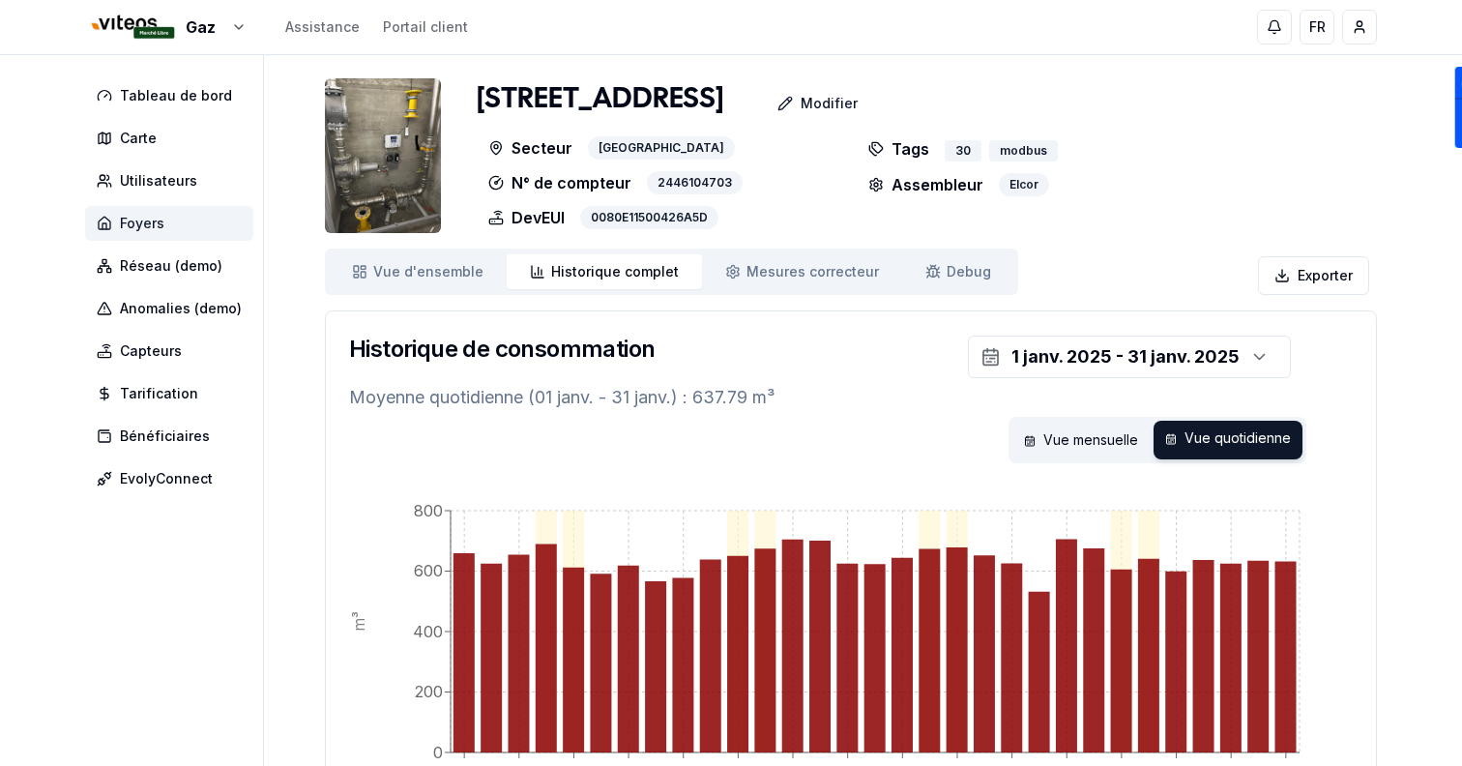
click at [184, 228] on span "Foyers" at bounding box center [169, 223] width 168 height 35
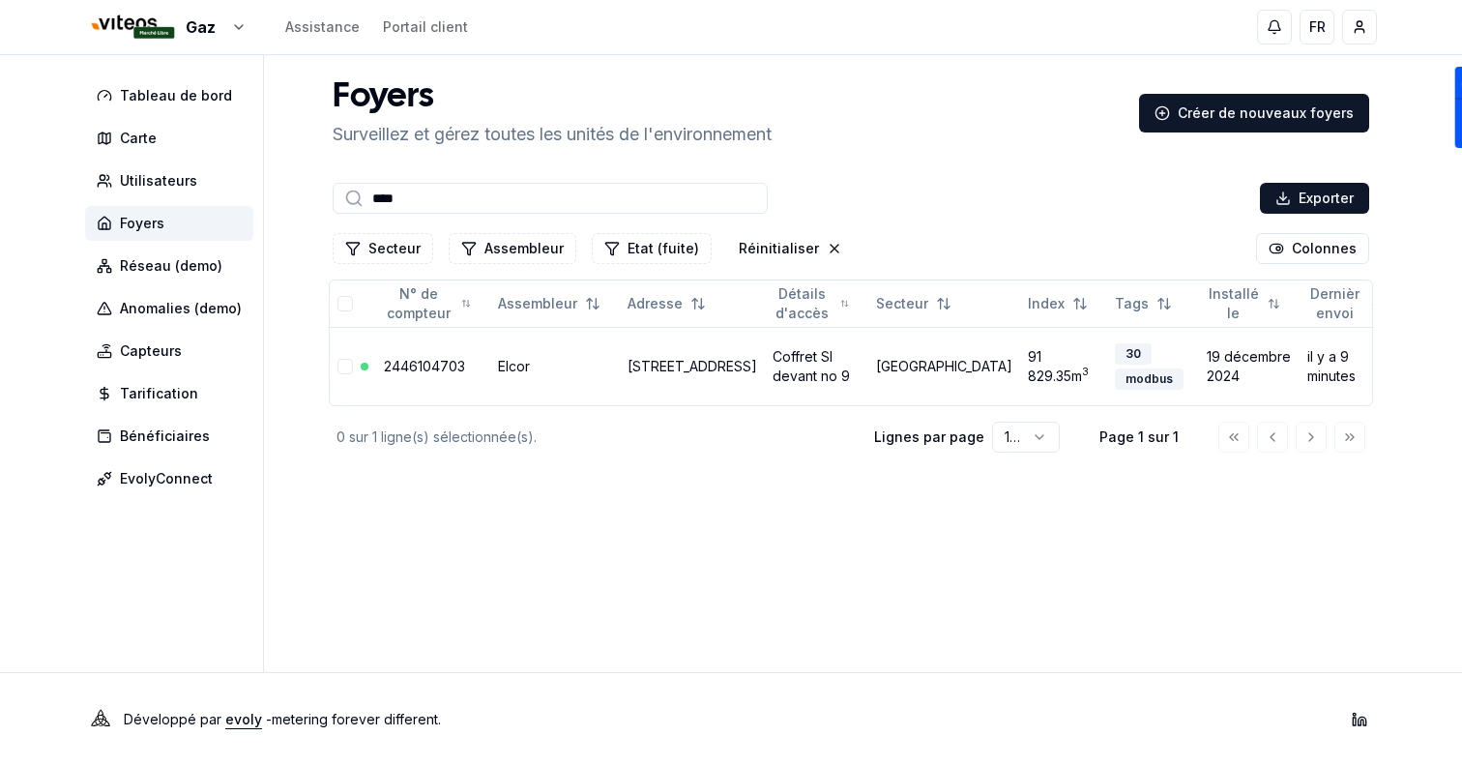
click at [579, 205] on input "****" at bounding box center [550, 198] width 435 height 31
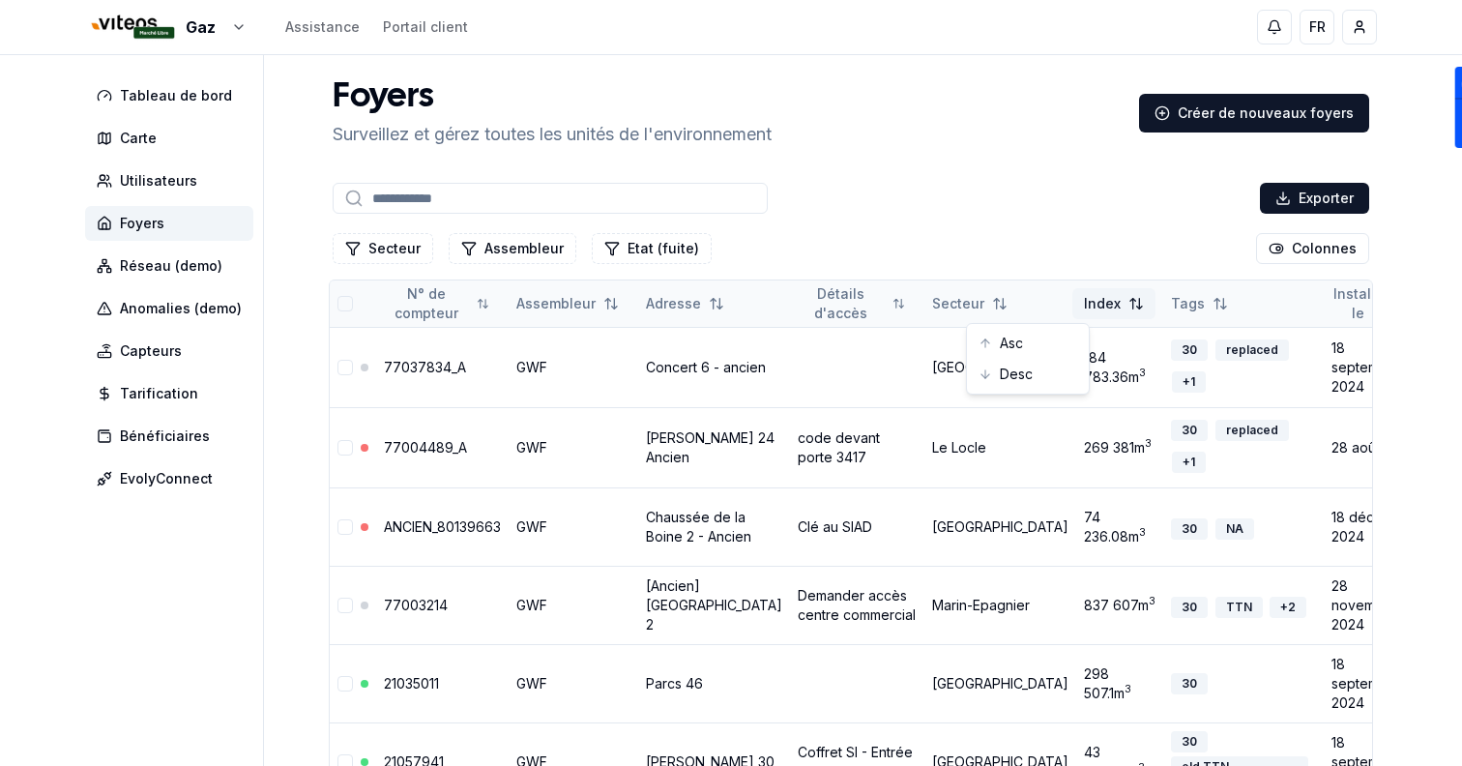
click at [1000, 324] on div "Asc Desc" at bounding box center [1028, 359] width 124 height 72
click at [1000, 328] on div "Asc" at bounding box center [1028, 343] width 114 height 31
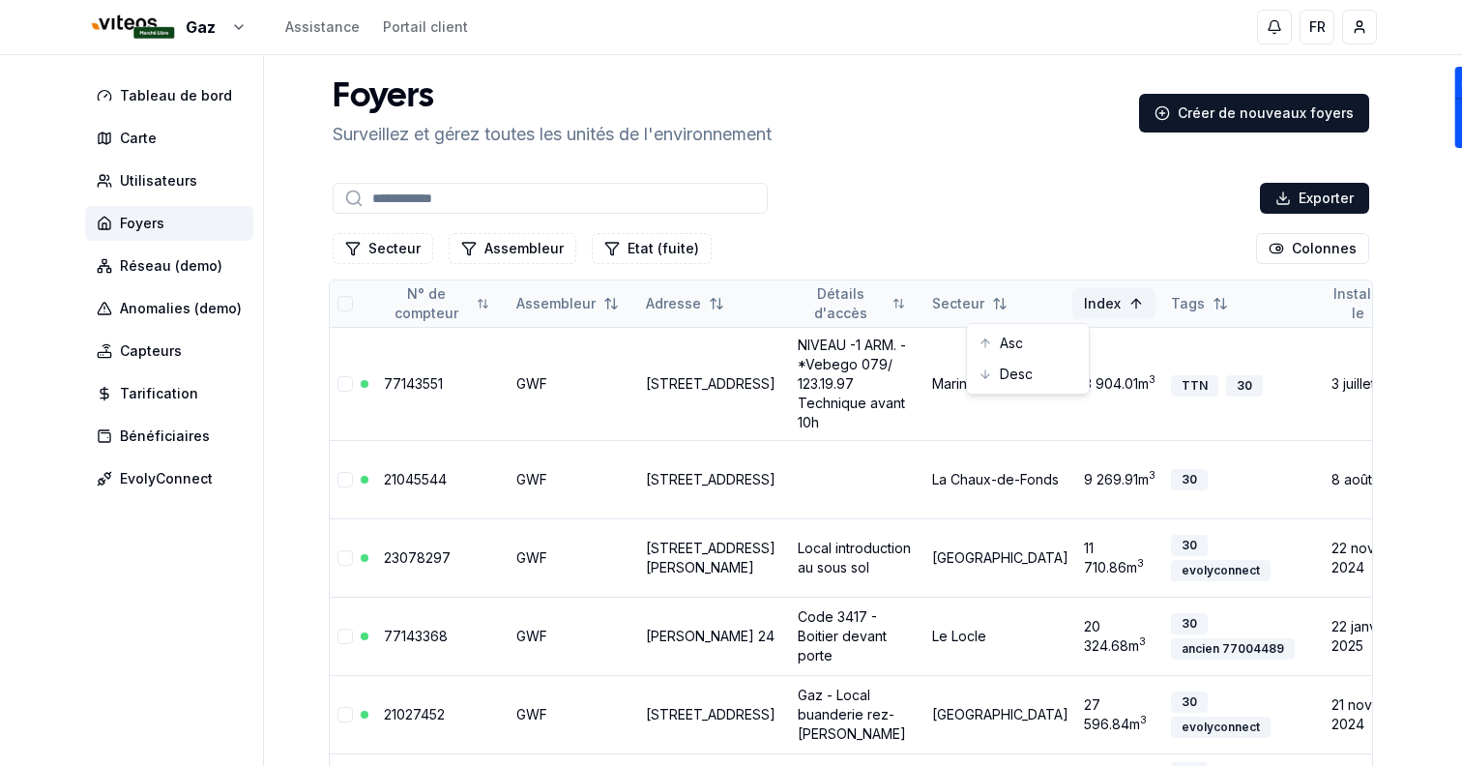
click at [1009, 381] on div "Desc" at bounding box center [1028, 374] width 114 height 31
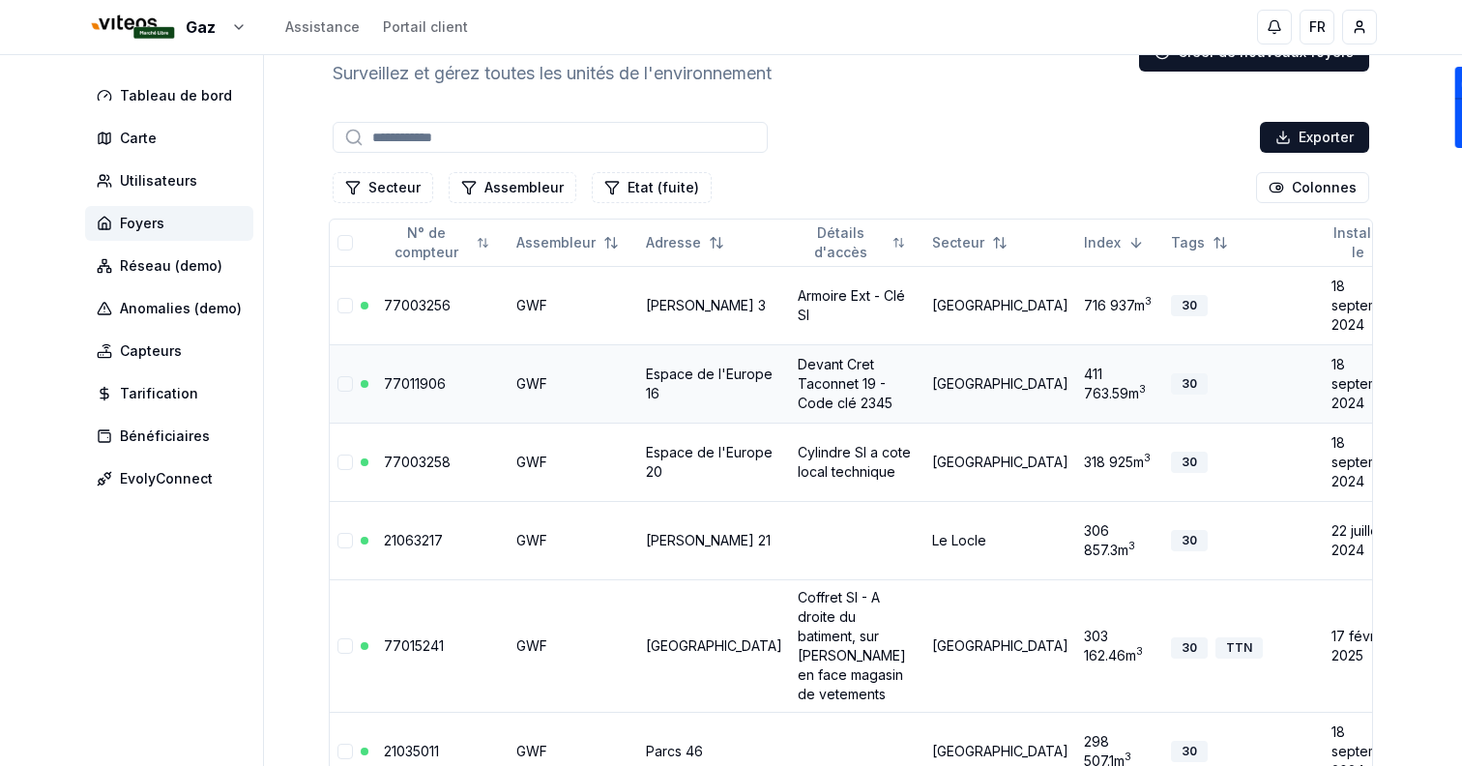
scroll to position [96, 0]
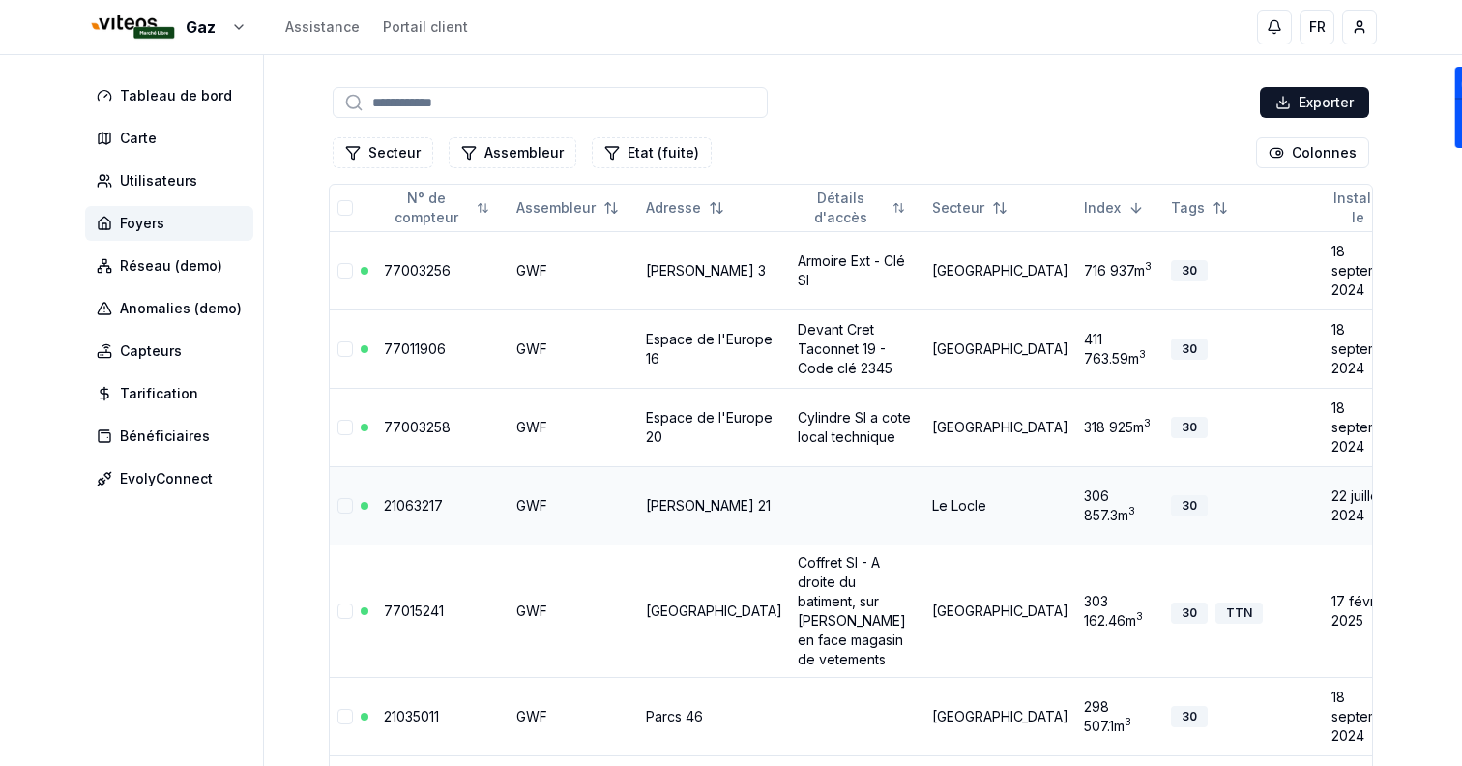
click at [419, 501] on link "21063217" at bounding box center [413, 505] width 59 height 16
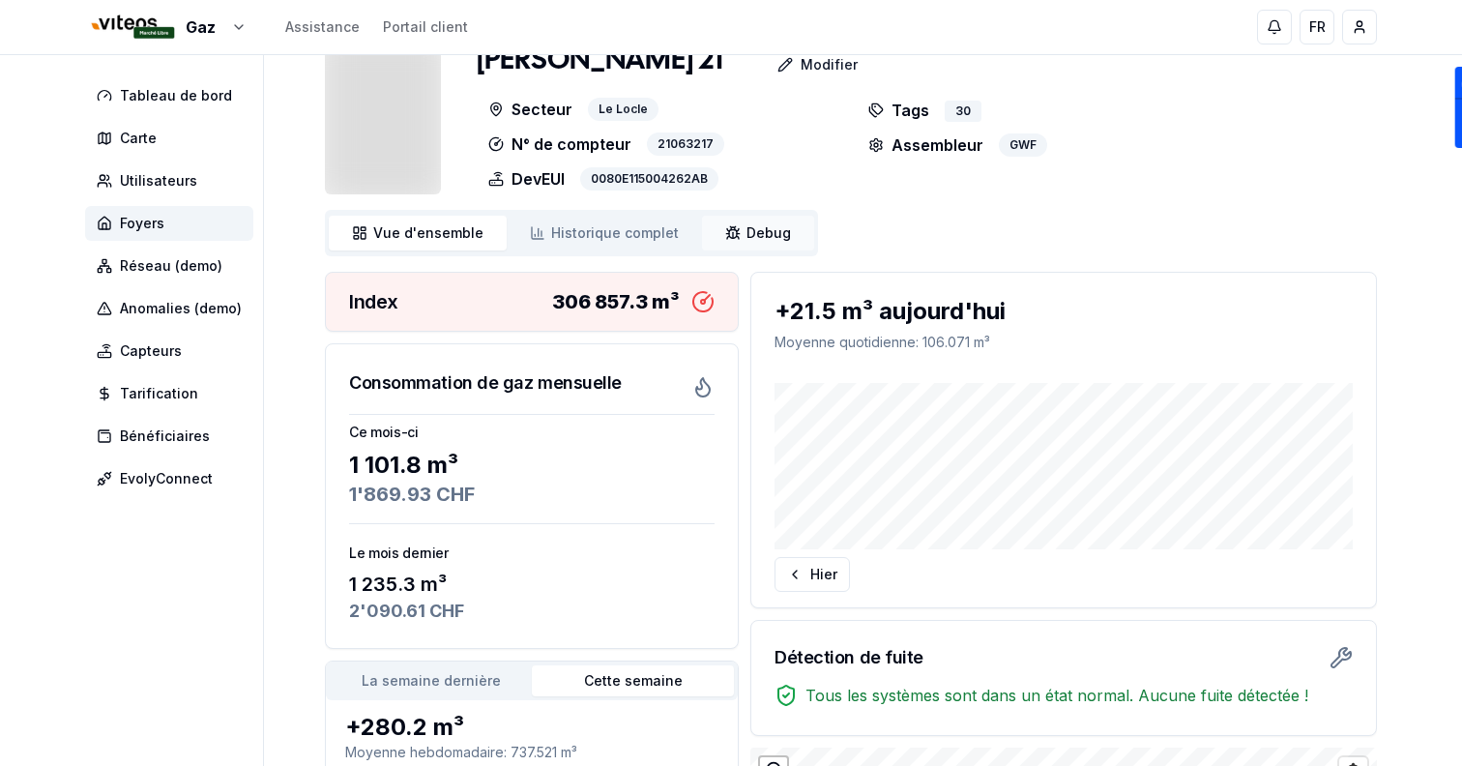
scroll to position [18, 0]
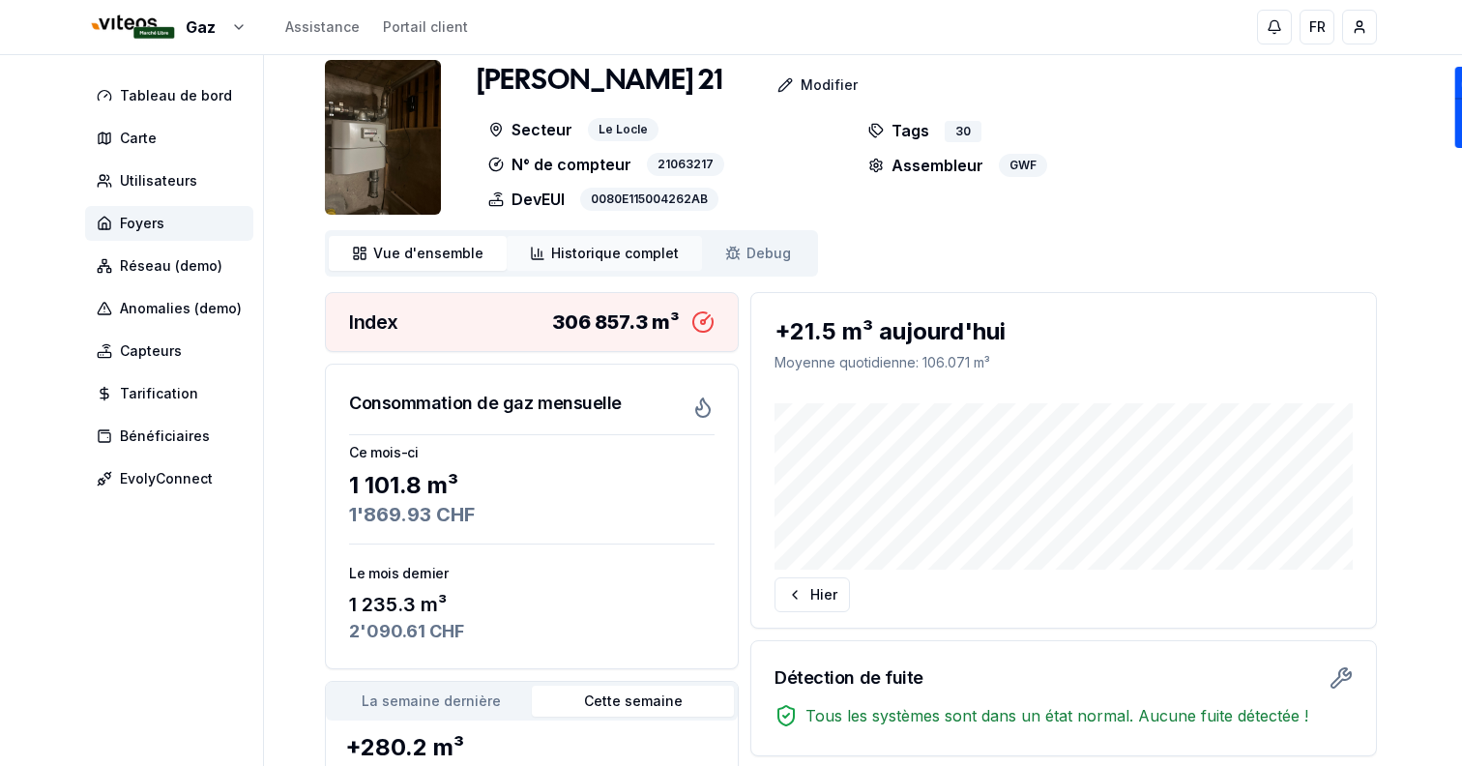
click at [609, 240] on link "Historique complet Historique" at bounding box center [604, 253] width 195 height 35
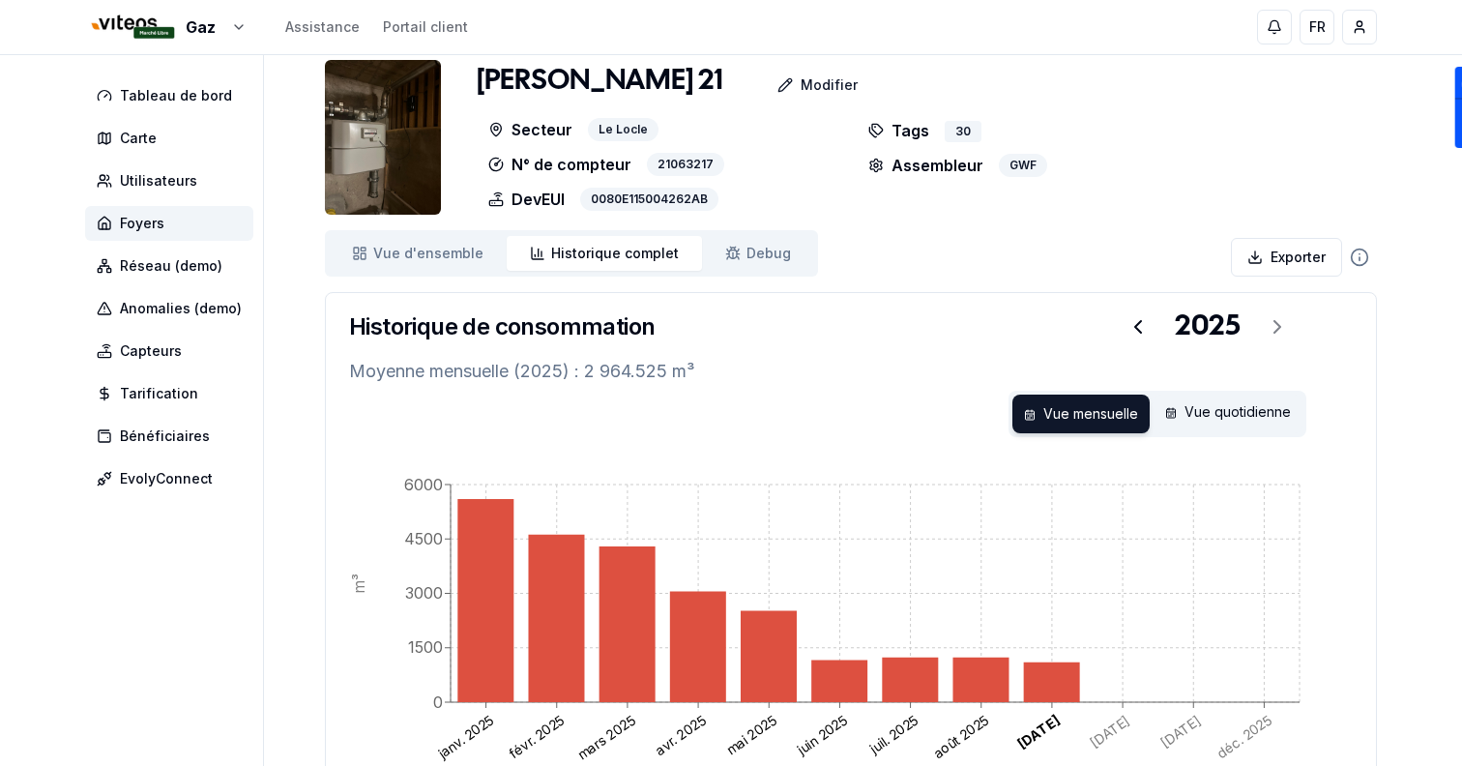
scroll to position [165, 0]
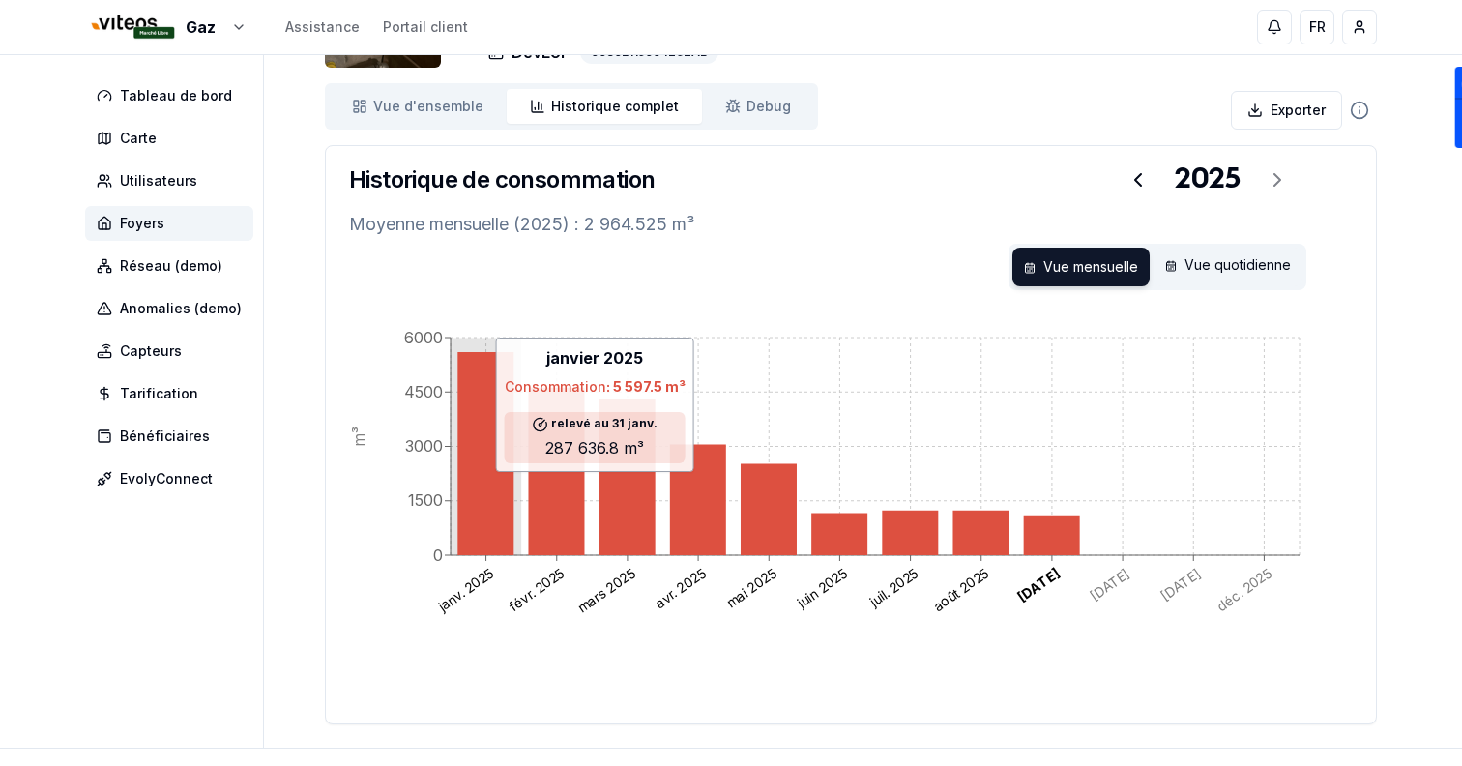
click at [487, 420] on icon at bounding box center [485, 453] width 56 height 203
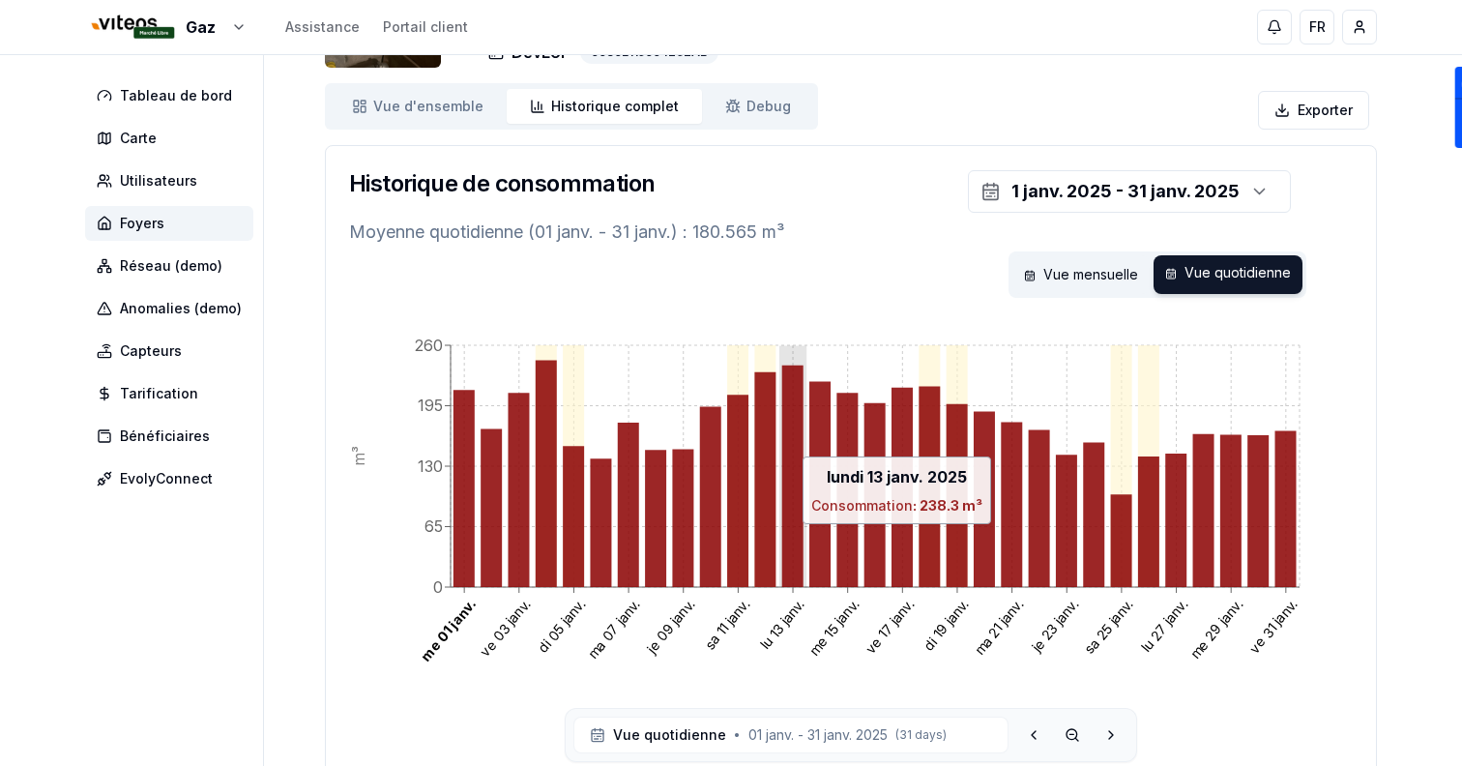
click at [784, 447] on icon at bounding box center [792, 476] width 21 height 221
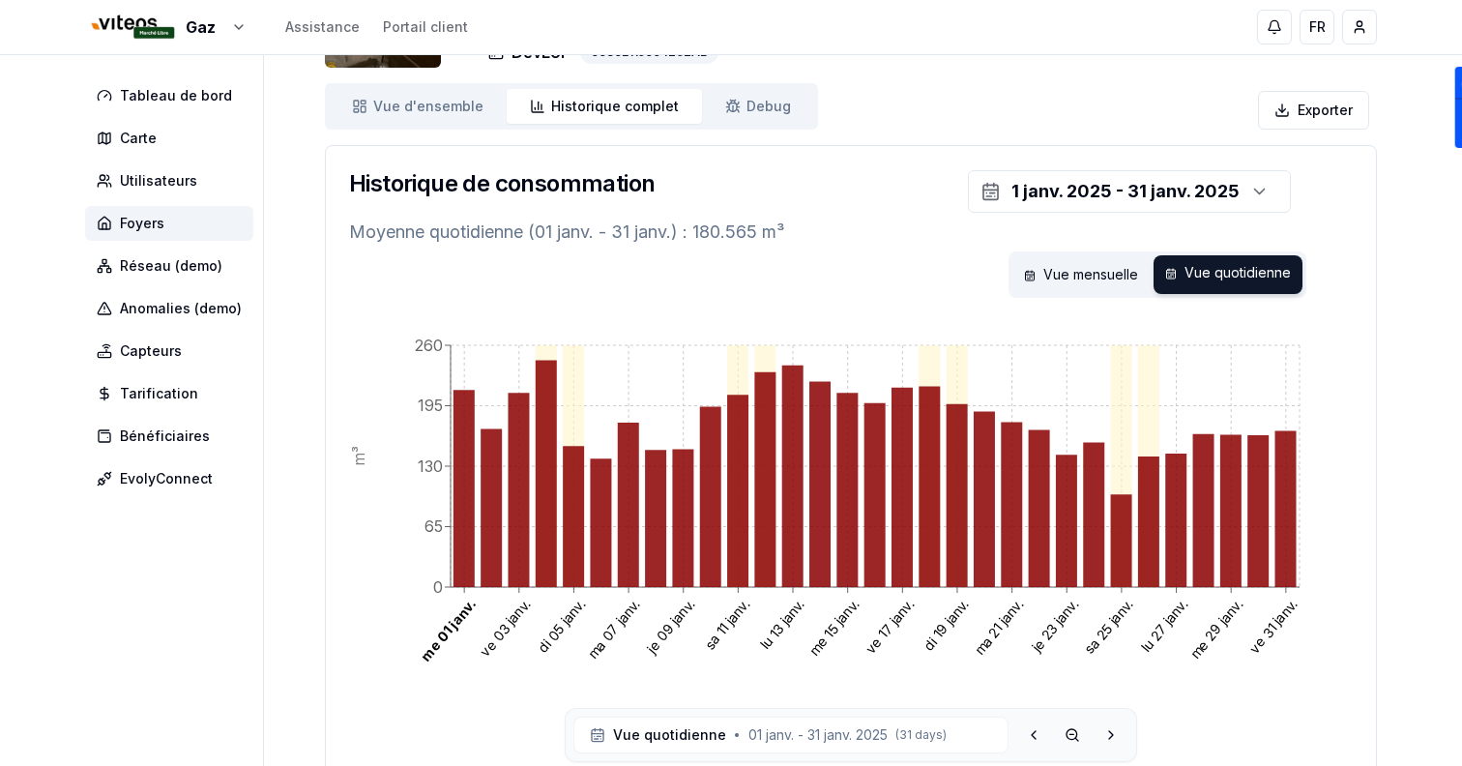
click at [1050, 169] on div "1 janv. 2025 - 31 janv. 2025" at bounding box center [1129, 184] width 447 height 58
click at [1050, 182] on div "1 janv. 2025 - 31 janv. 2025" at bounding box center [1126, 191] width 228 height 27
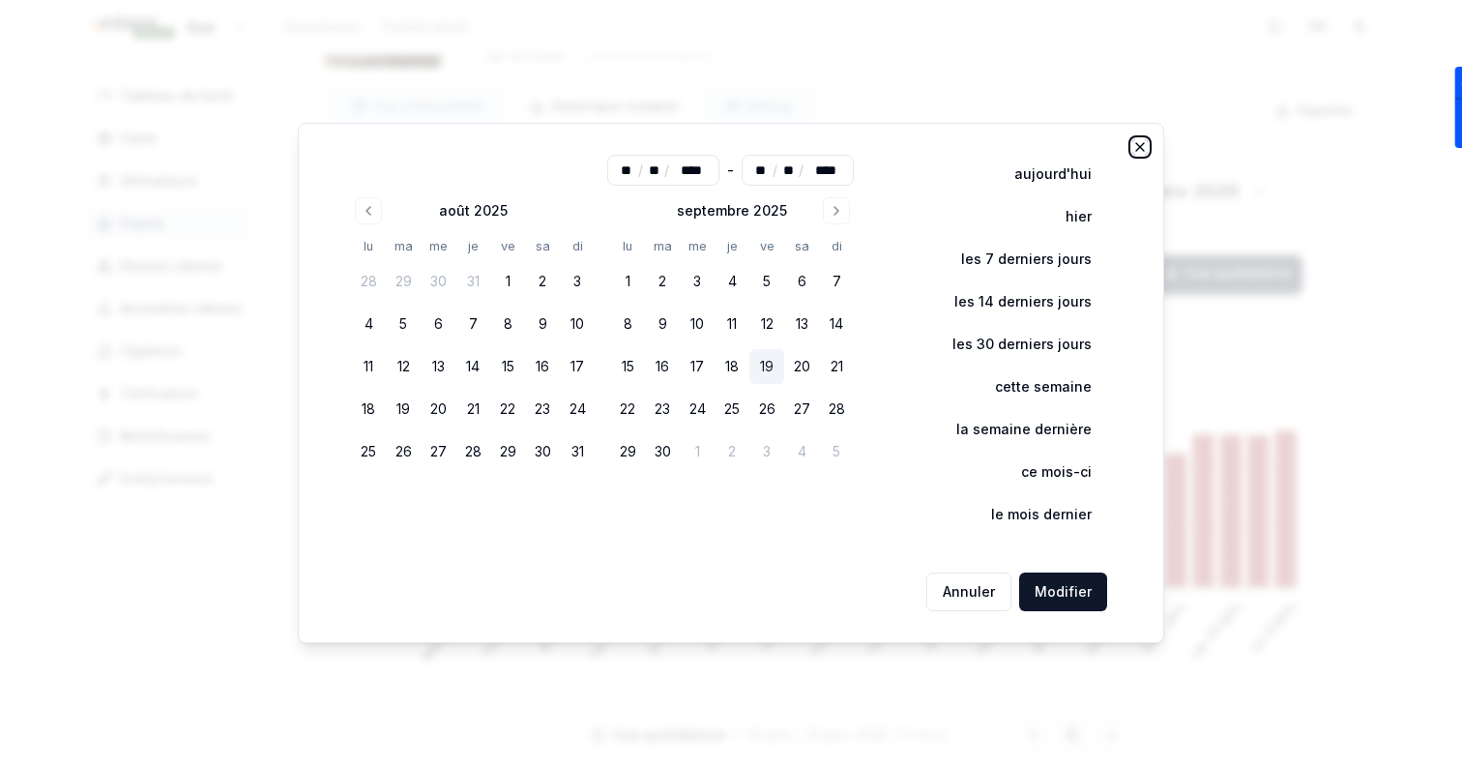
click at [1147, 145] on icon "button" at bounding box center [1139, 146] width 15 height 15
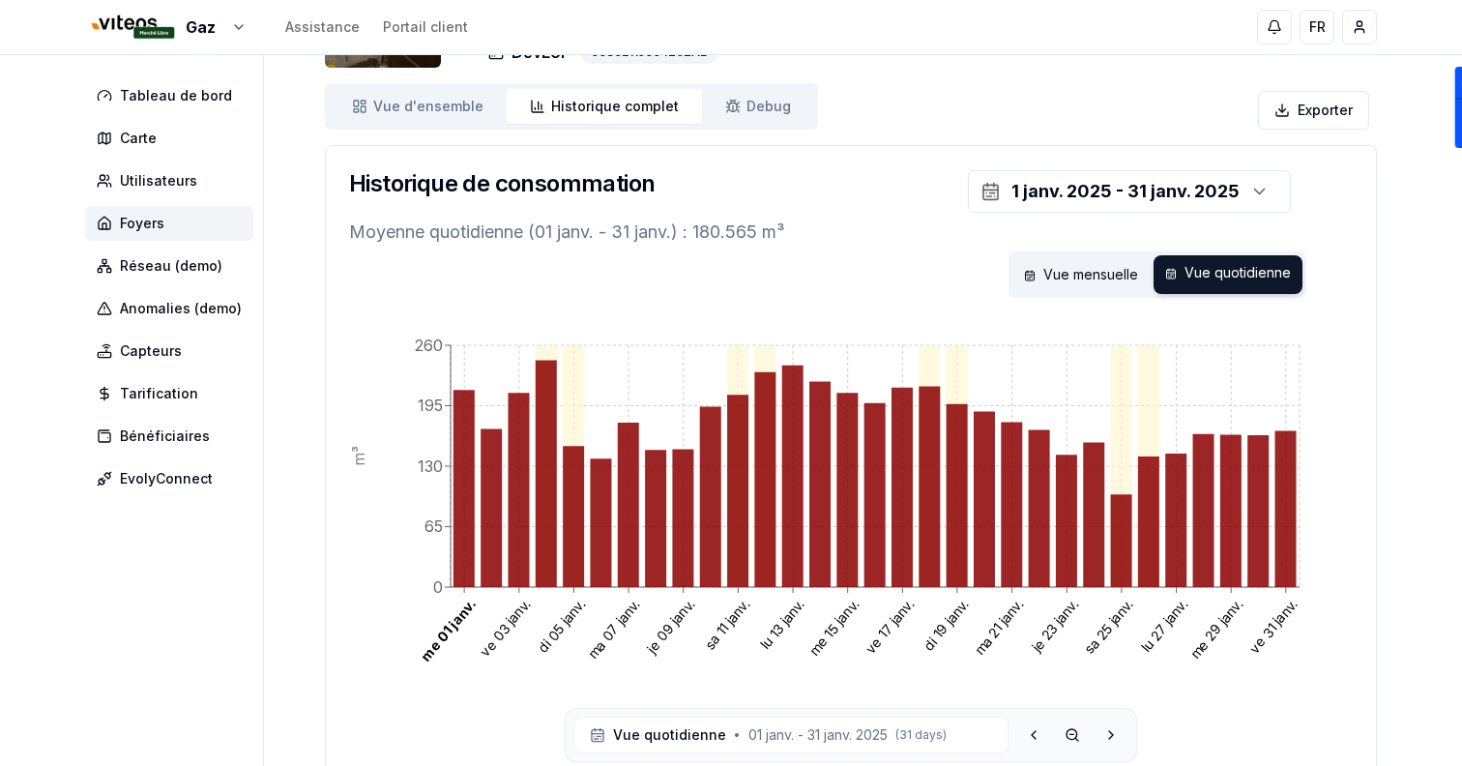
click at [560, 104] on span "Historique complet" at bounding box center [615, 106] width 128 height 19
click at [1047, 265] on div "Vue mensuelle" at bounding box center [1081, 274] width 137 height 39
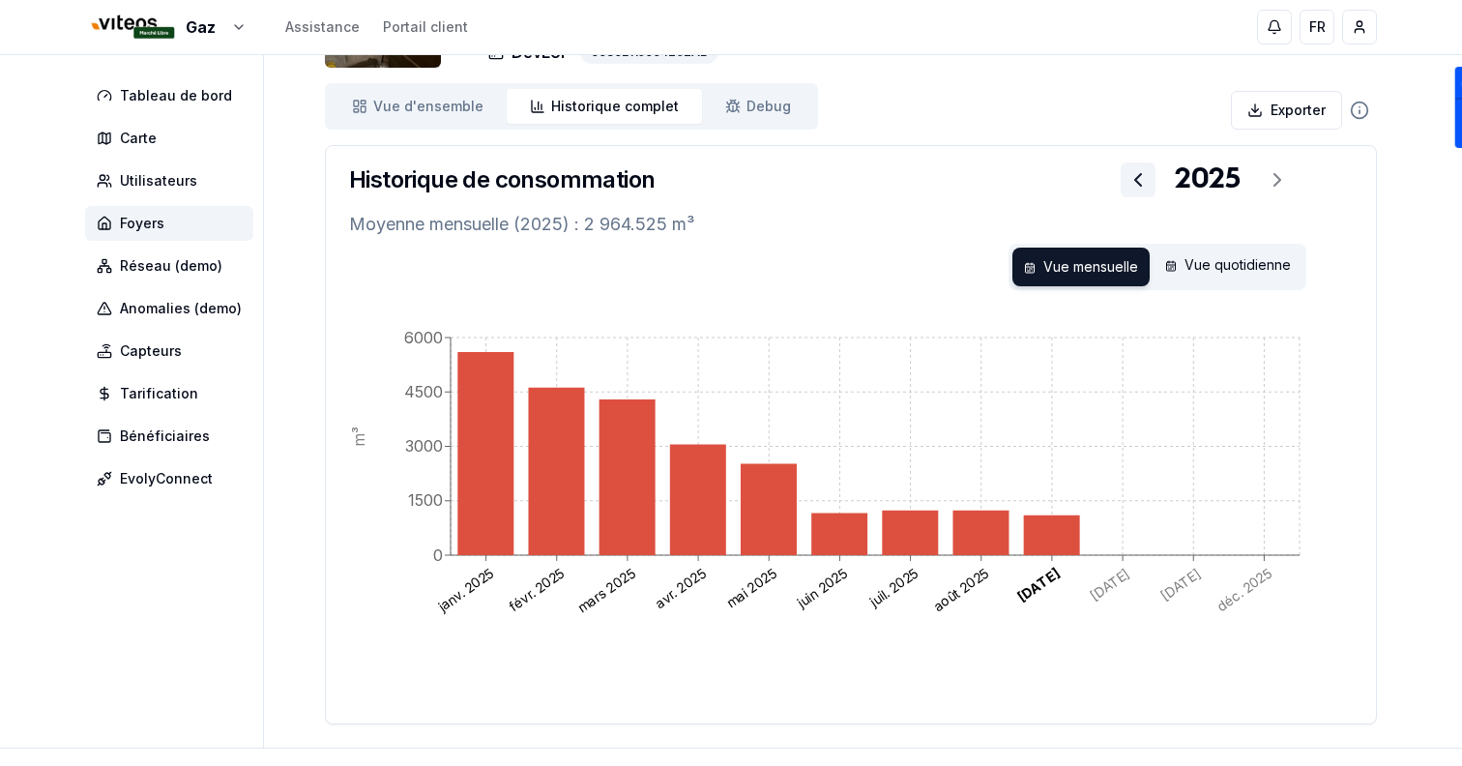
click at [1135, 175] on icon at bounding box center [1138, 179] width 23 height 23
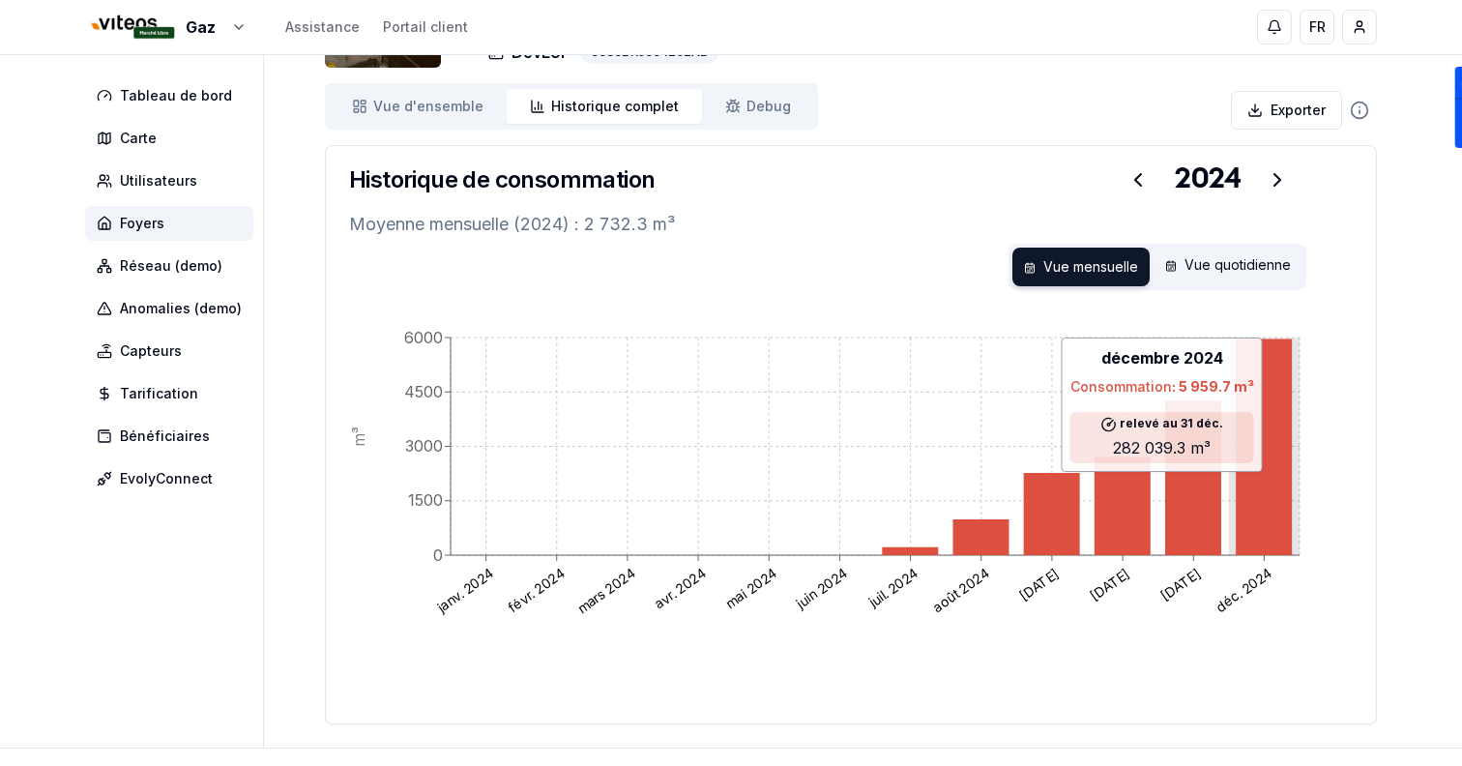
click at [1267, 459] on icon at bounding box center [1264, 447] width 56 height 216
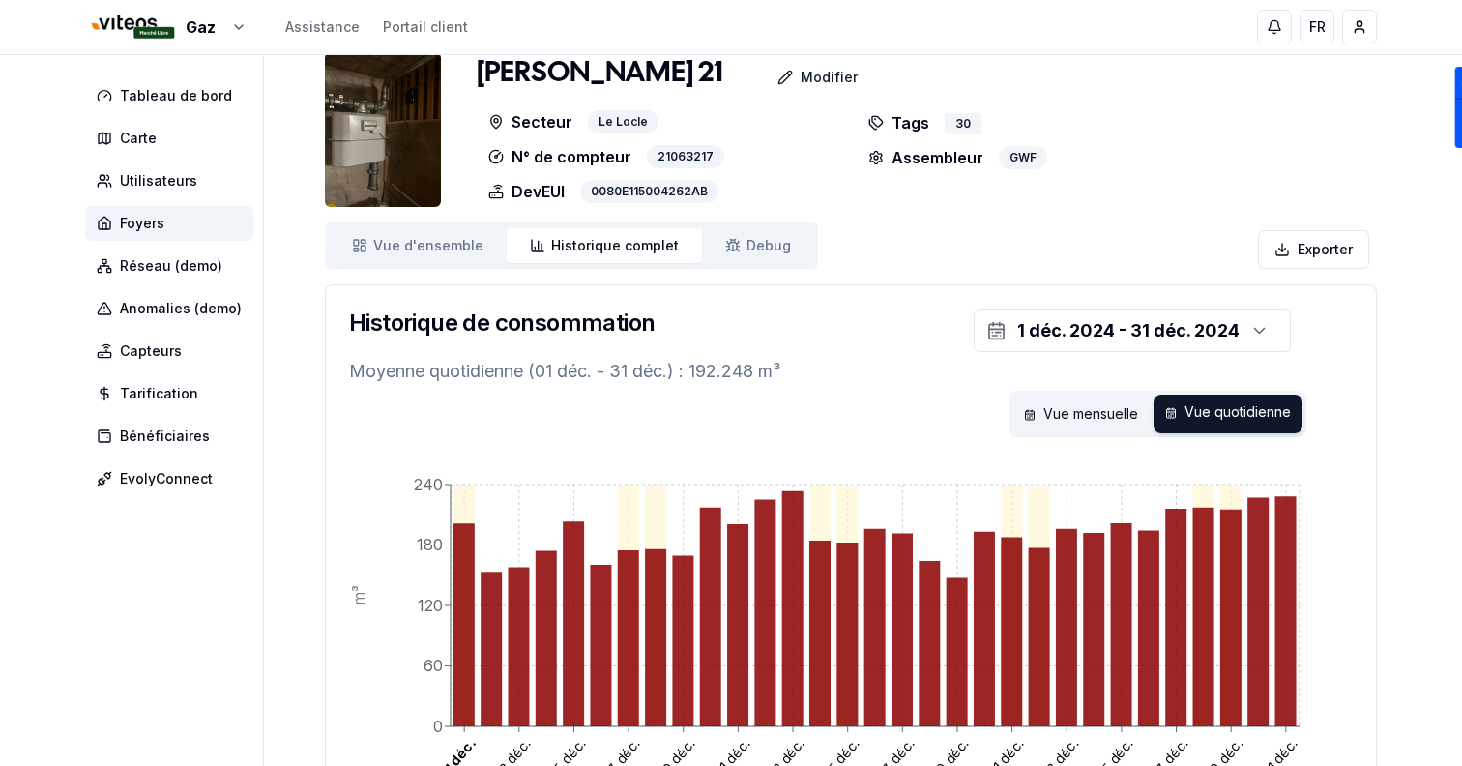
scroll to position [0, 0]
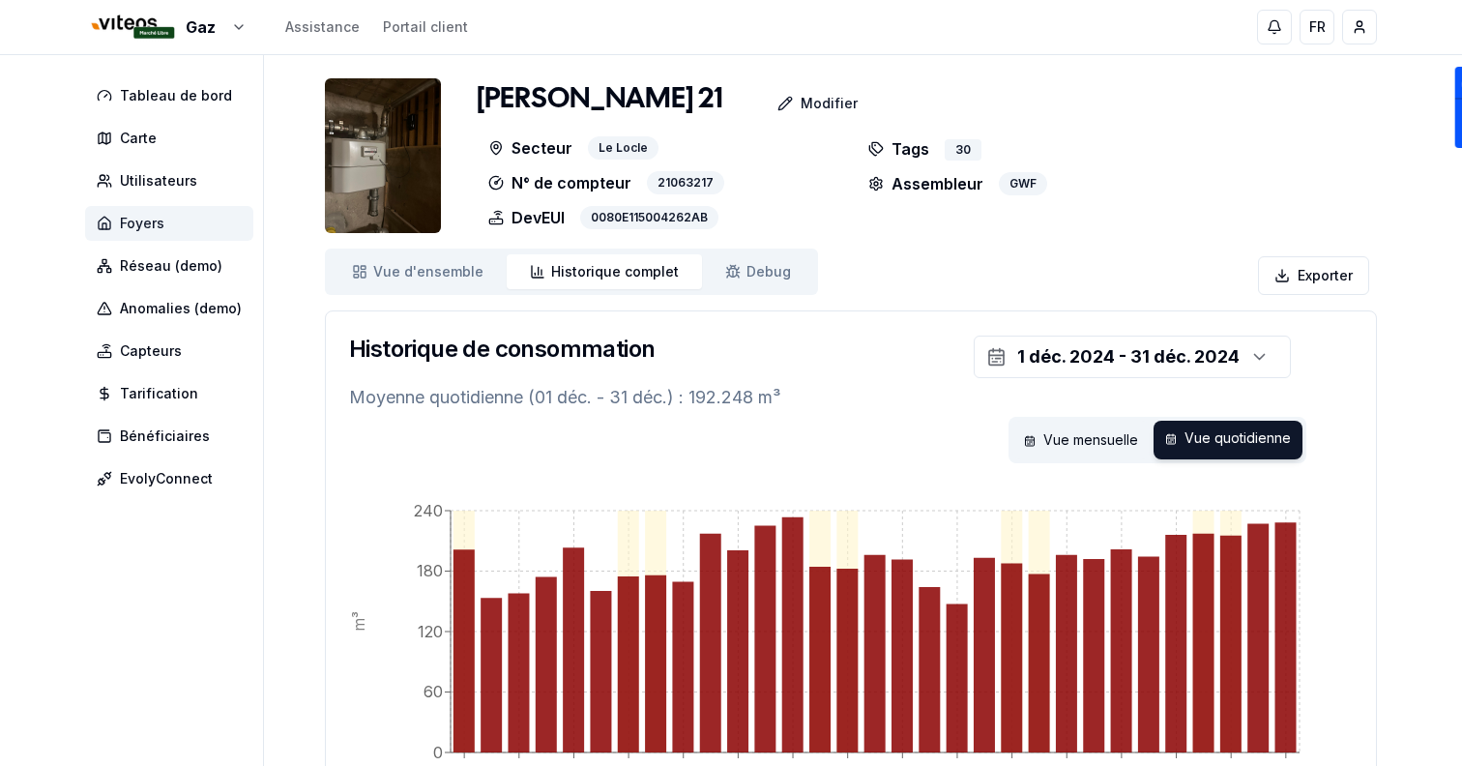
click at [216, 215] on span "Foyers" at bounding box center [169, 223] width 168 height 35
